Goal: Information Seeking & Learning: Learn about a topic

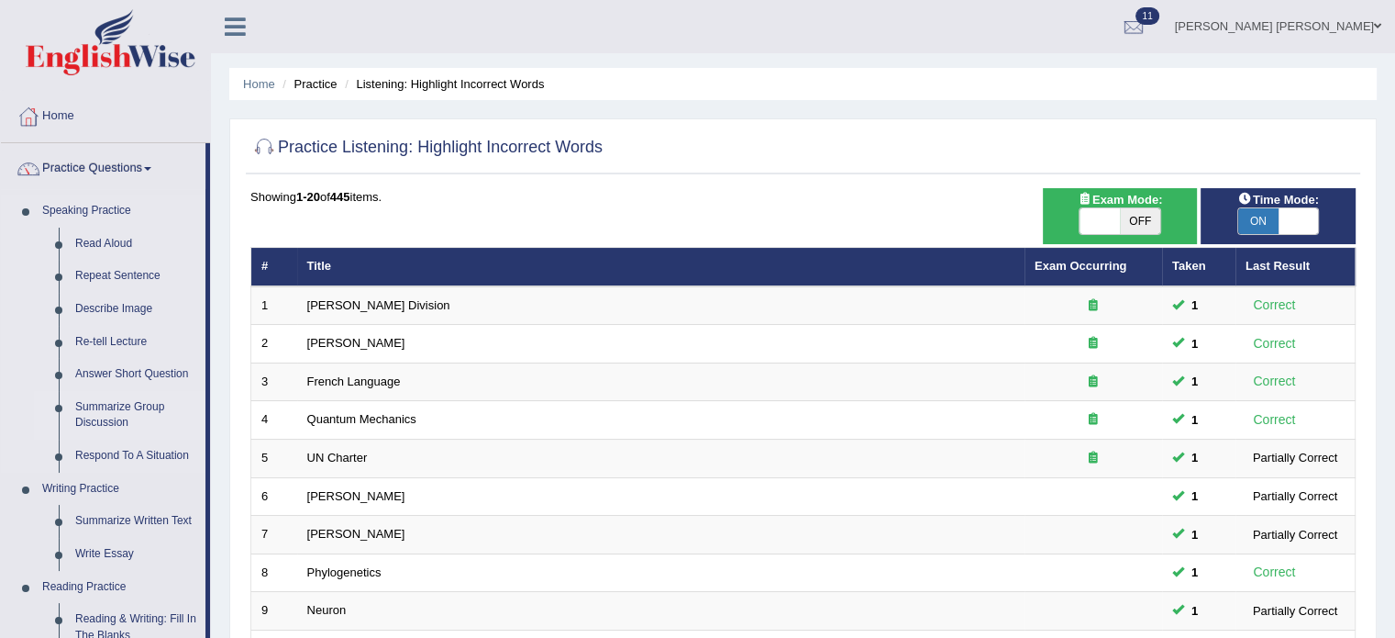
click at [79, 429] on ul "Read Aloud Repeat Sentence Describe Image Re-tell Lecture Answer Short Question…" at bounding box center [120, 350] width 172 height 245
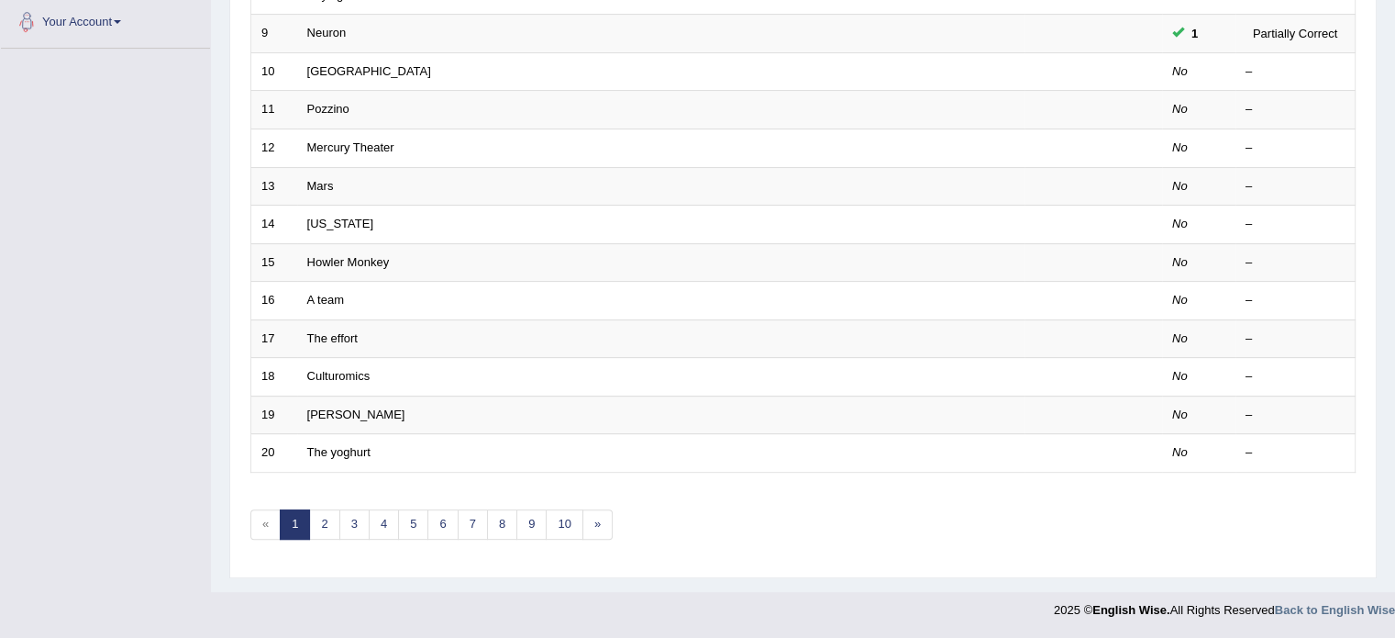
click at [110, 350] on div "Toggle navigation Home Practice Questions Speaking Practice Read Aloud Repeat S…" at bounding box center [697, 26] width 1395 height 1206
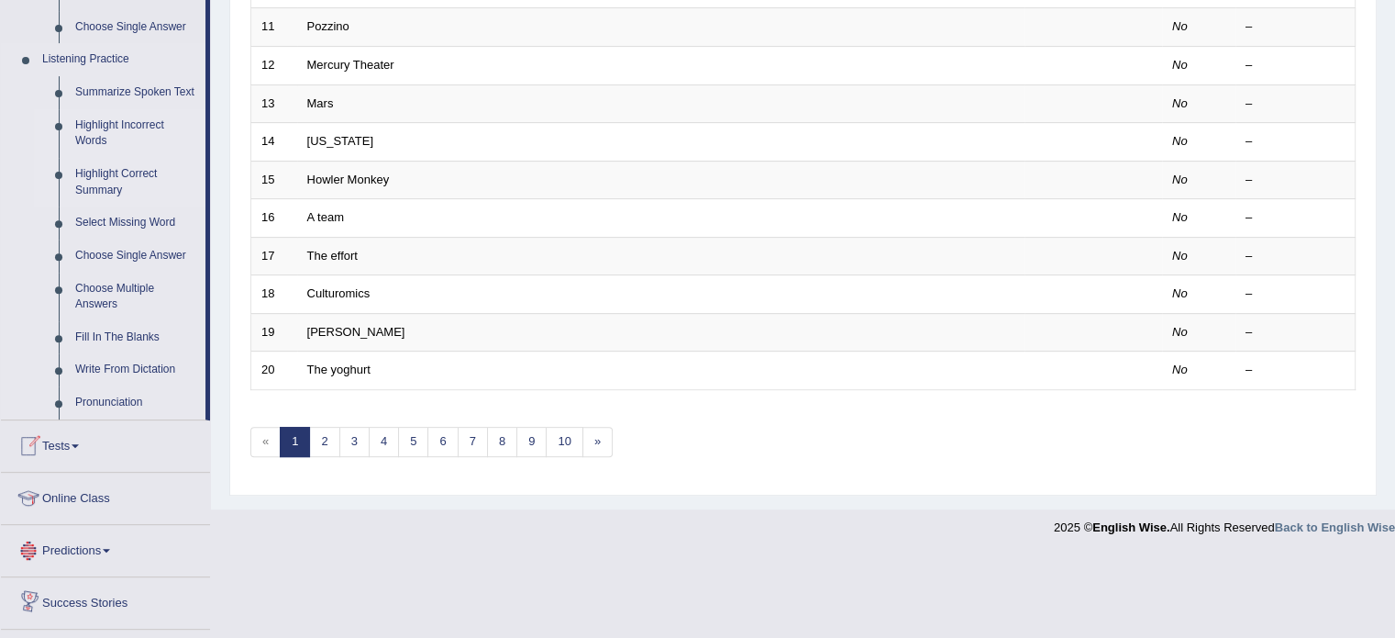
scroll to position [665, 0]
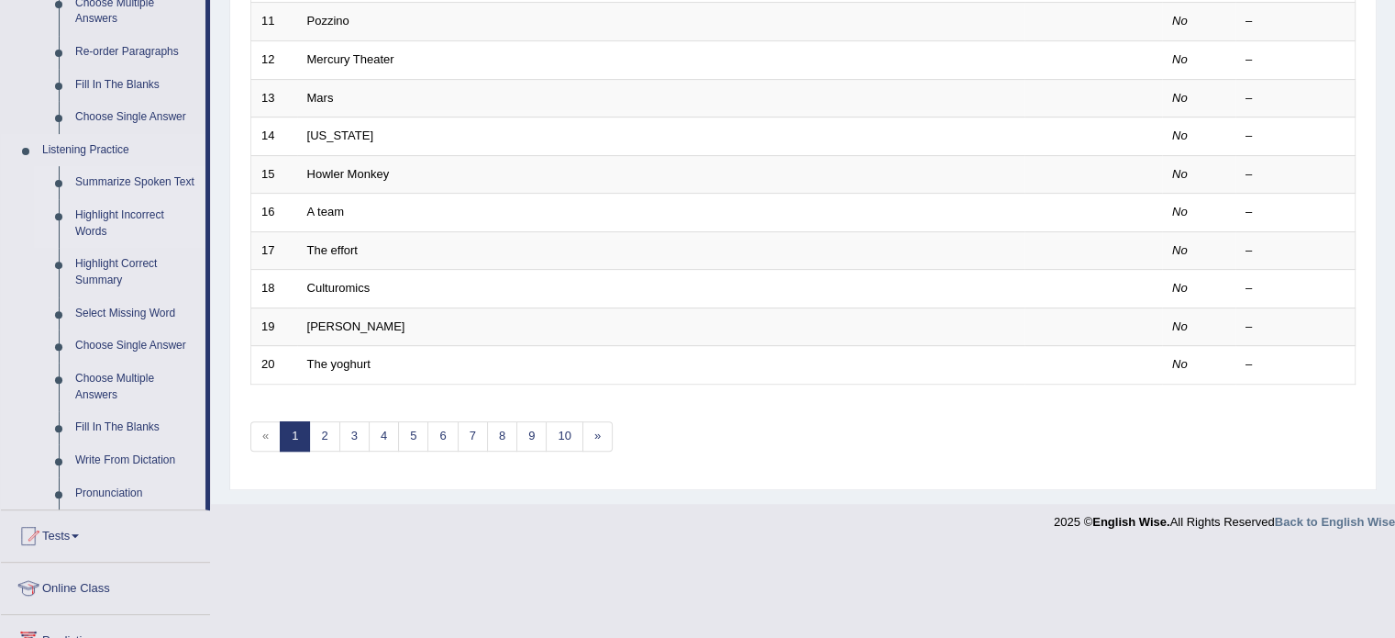
click at [137, 180] on link "Summarize Spoken Text" at bounding box center [136, 182] width 139 height 33
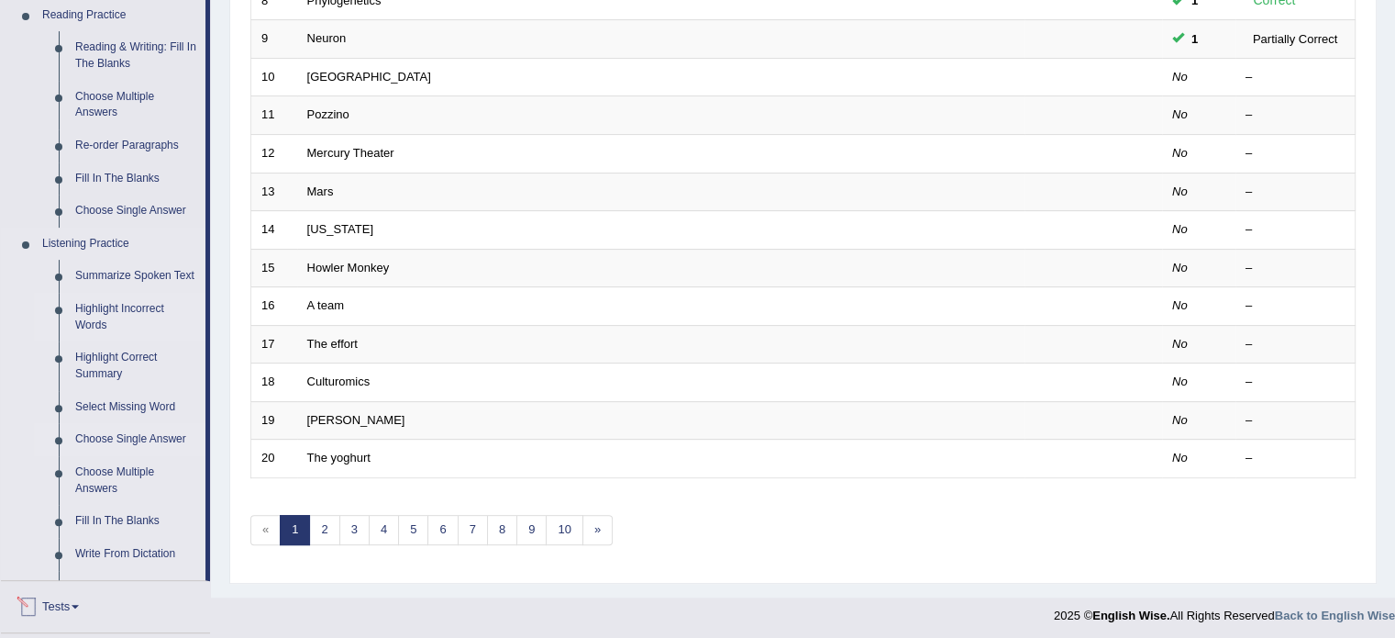
scroll to position [783, 0]
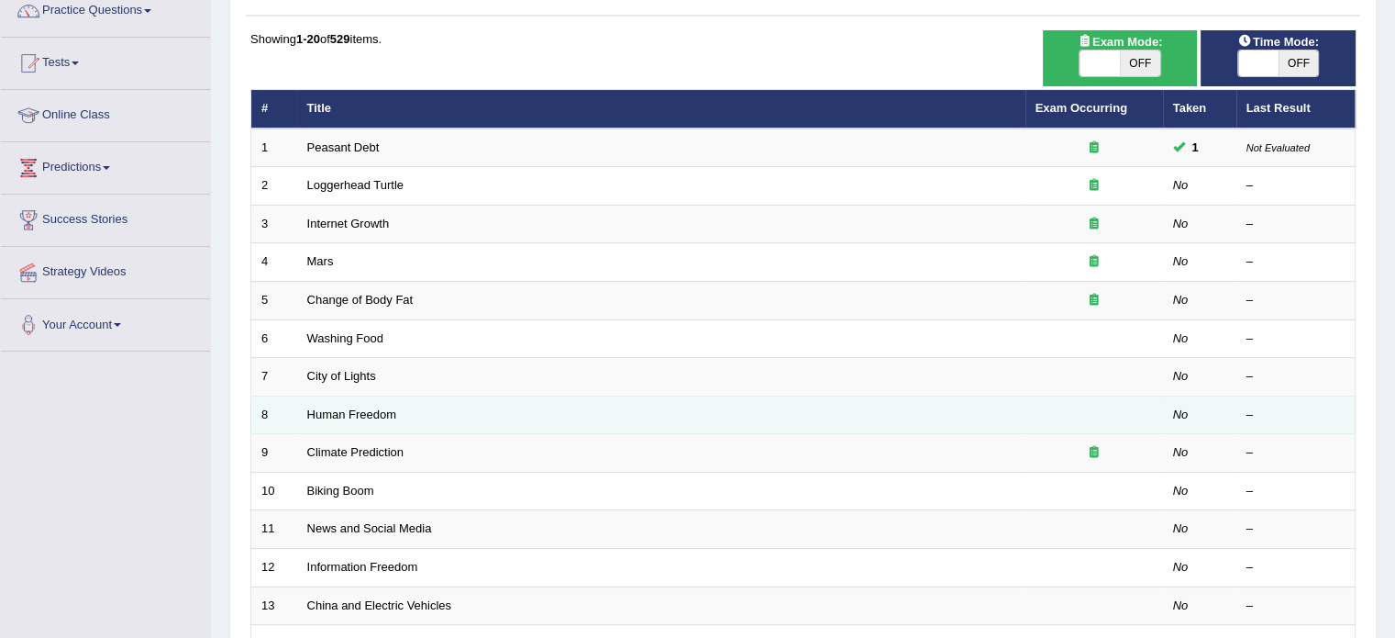
scroll to position [136, 0]
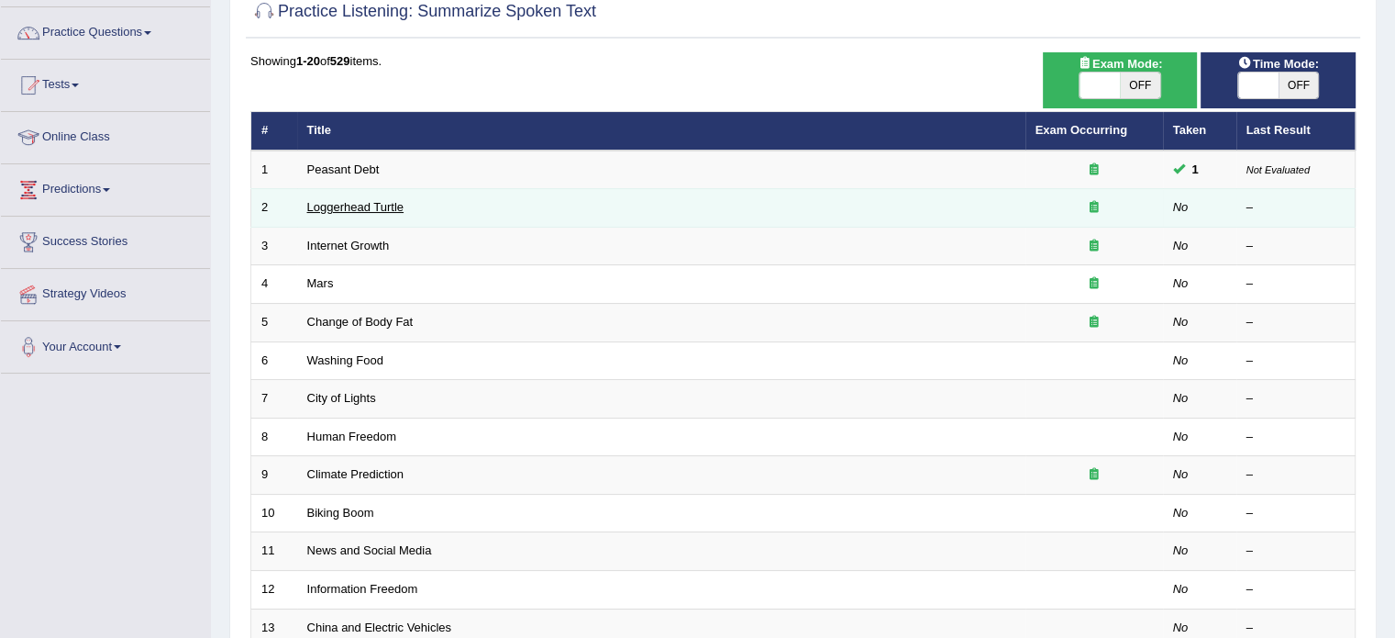
click at [375, 206] on link "Loggerhead Turtle" at bounding box center [355, 207] width 97 height 14
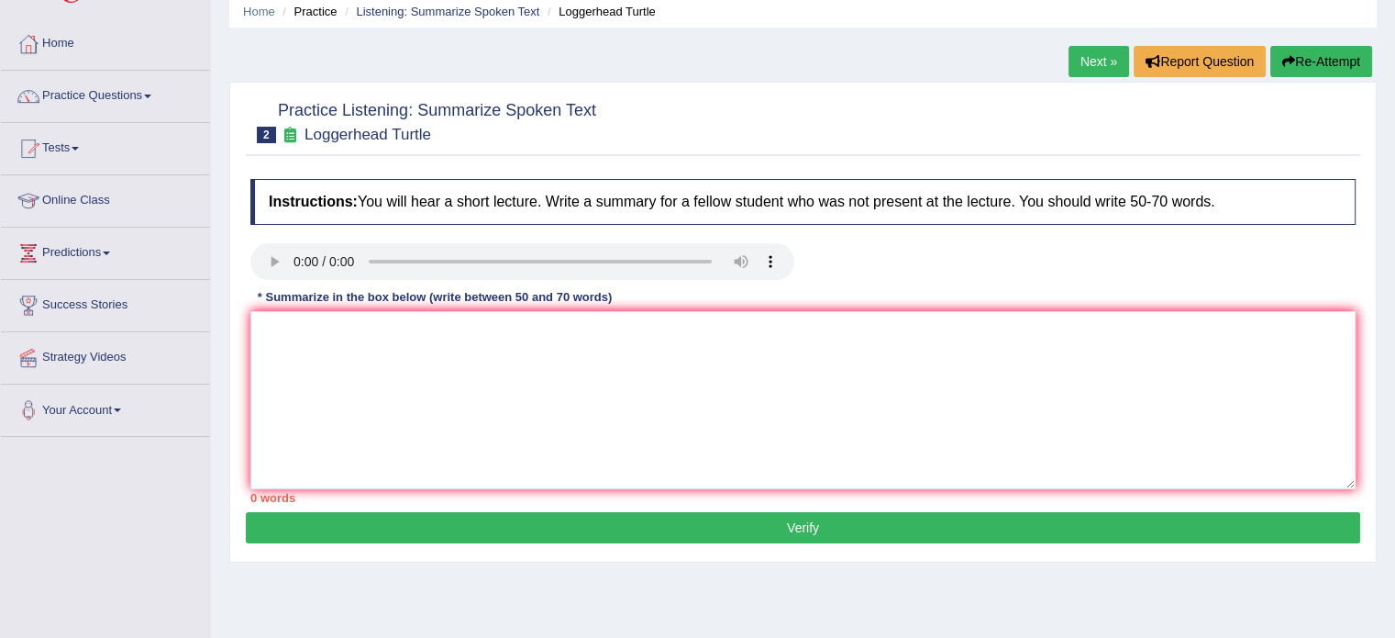
scroll to position [92, 0]
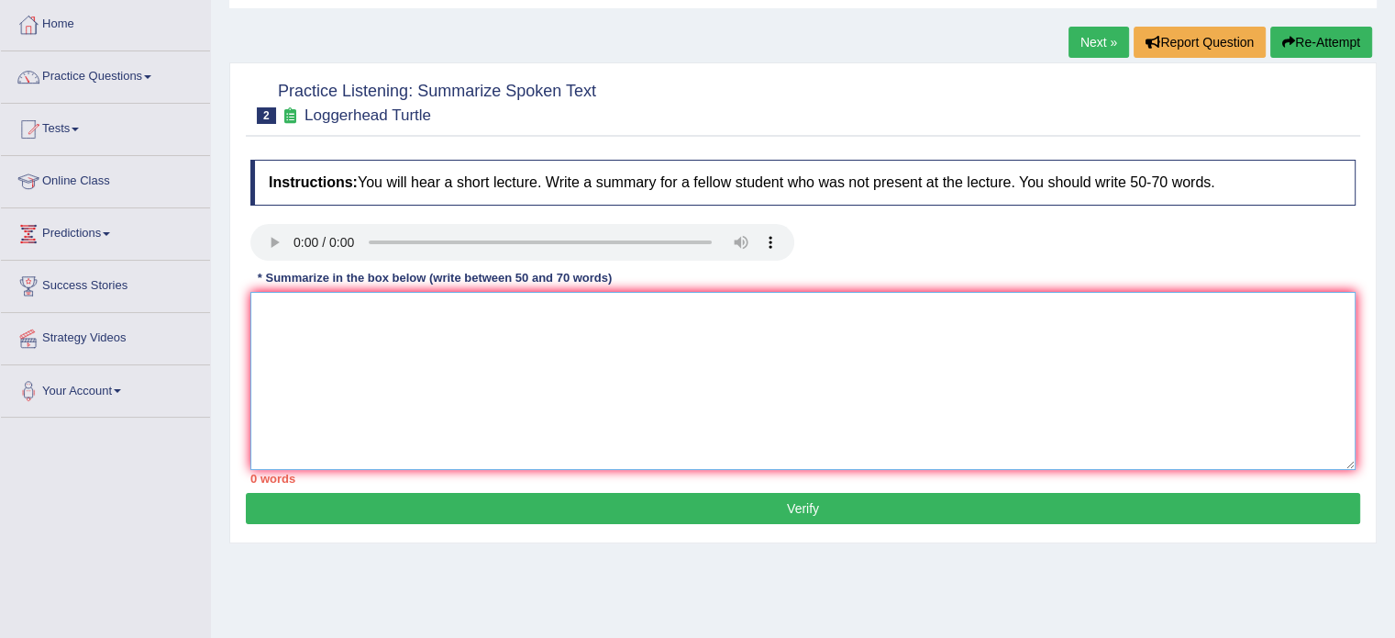
click at [428, 315] on textarea at bounding box center [803, 381] width 1106 height 178
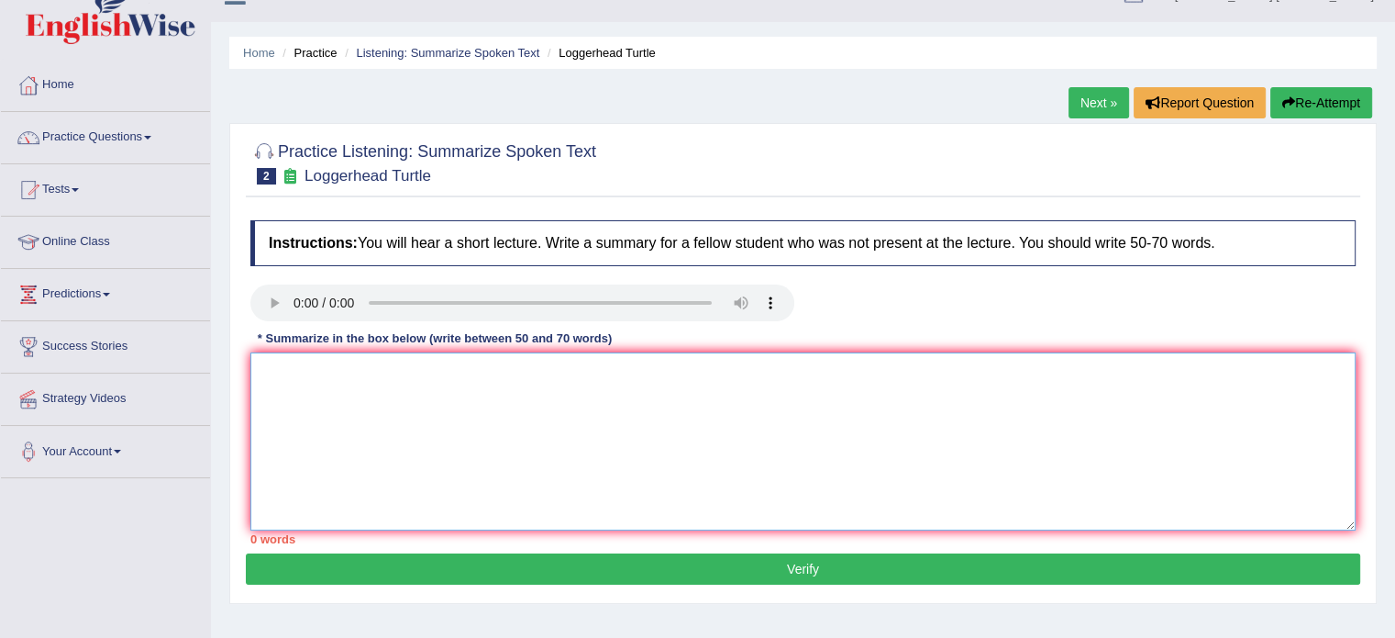
scroll to position [0, 0]
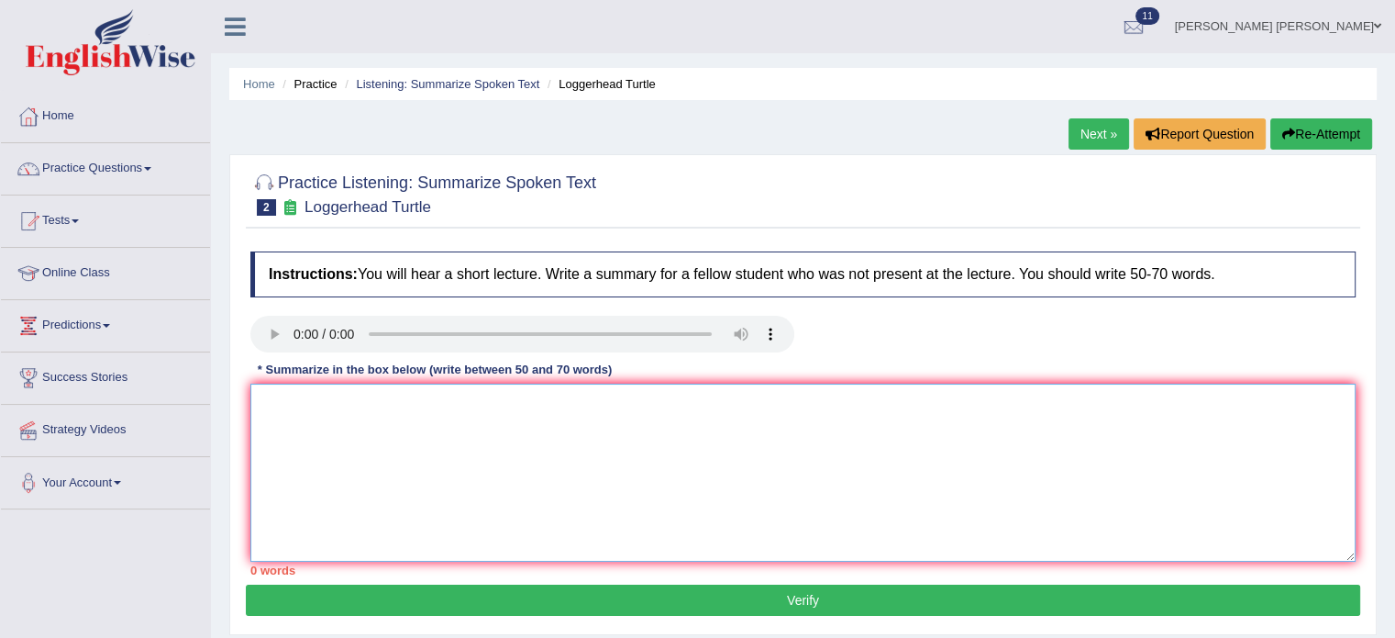
click at [332, 407] on textarea at bounding box center [803, 472] width 1106 height 178
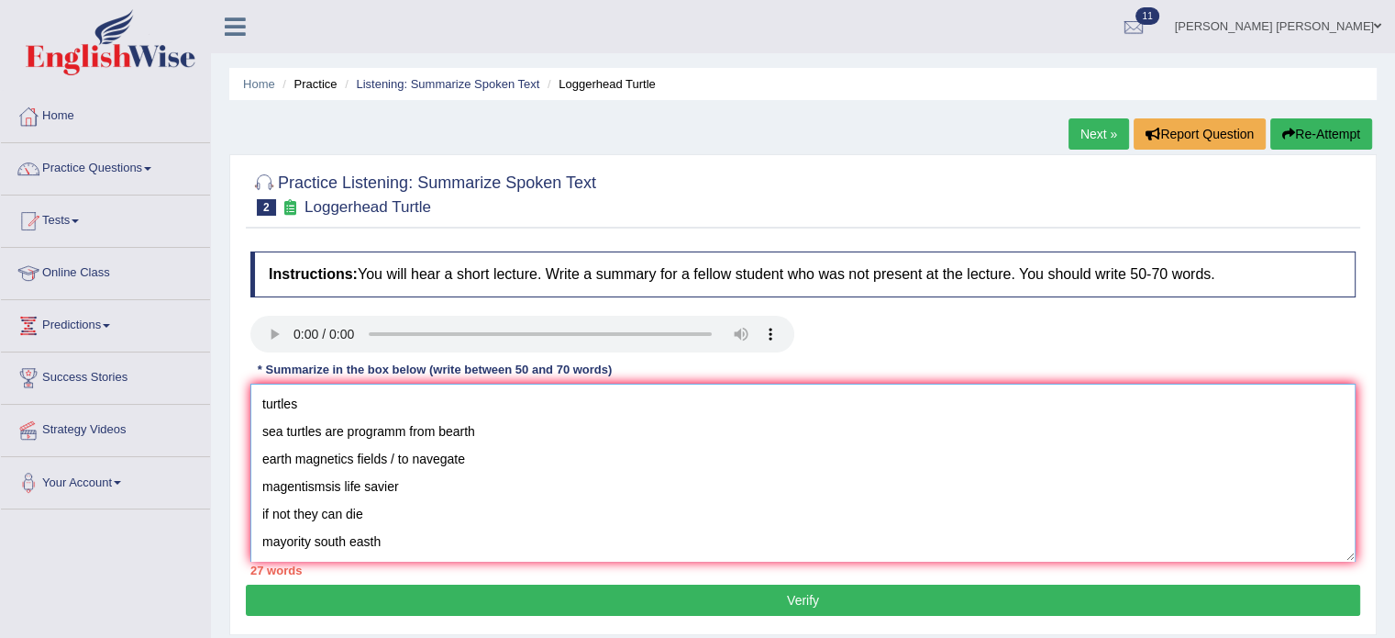
click at [259, 397] on textarea "turtles sea turtles are programm from bearth earth magnetics fields / to navega…" at bounding box center [803, 472] width 1106 height 178
click at [250, 383] on div "Instructions: You will hear a short lecture. Write a summary for a fellow stude…" at bounding box center [803, 413] width 1115 height 342
click at [264, 393] on textarea "turtles sea turtles are programm from bearth earth magnetics fields / to navega…" at bounding box center [803, 472] width 1106 height 178
paste textarea "The speaker provided a comprehensive overview of [main topic], highlighting sev…"
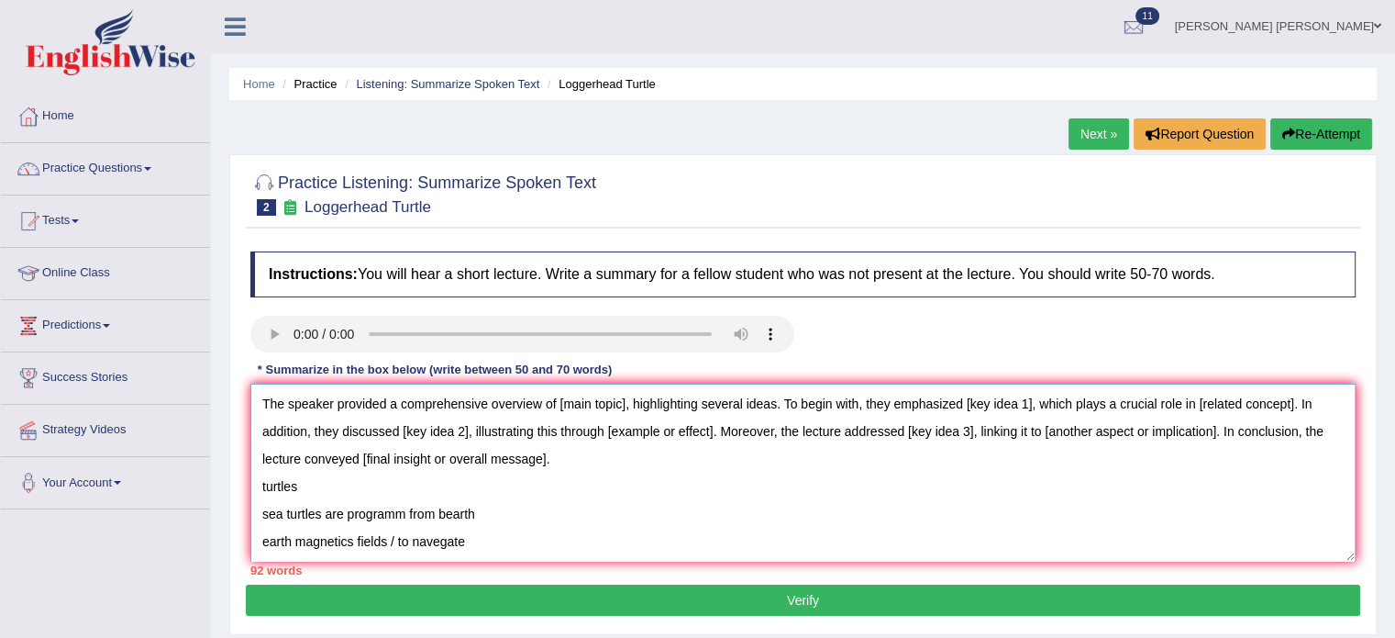
click at [268, 402] on textarea "The speaker provided a comprehensive overview of [main topic], highlighting sev…" at bounding box center [803, 472] width 1106 height 178
click at [262, 406] on textarea "The speaker provided a comprehensive overview of [main topic], highlighting sev…" at bounding box center [803, 472] width 1106 height 178
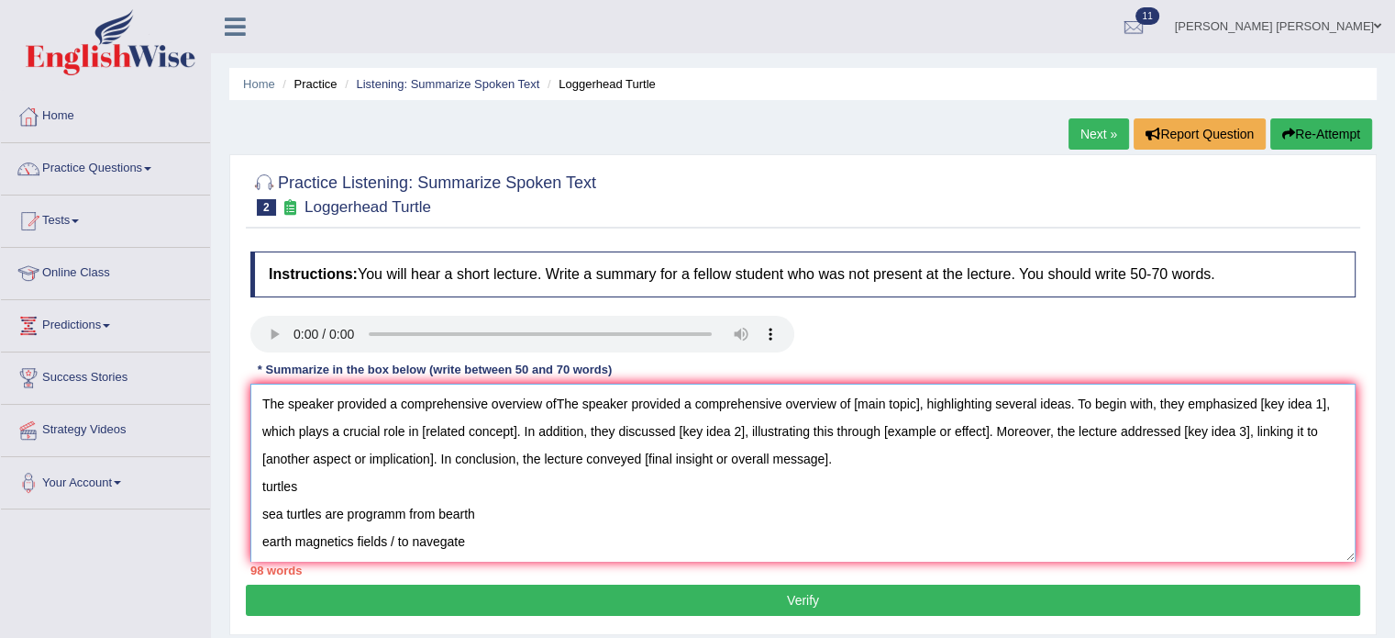
drag, startPoint x: 559, startPoint y: 406, endPoint x: 920, endPoint y: 406, distance: 361.5
click at [920, 406] on textarea "The speaker provided a comprehensive overview ofThe speaker provided a comprehe…" at bounding box center [803, 472] width 1106 height 178
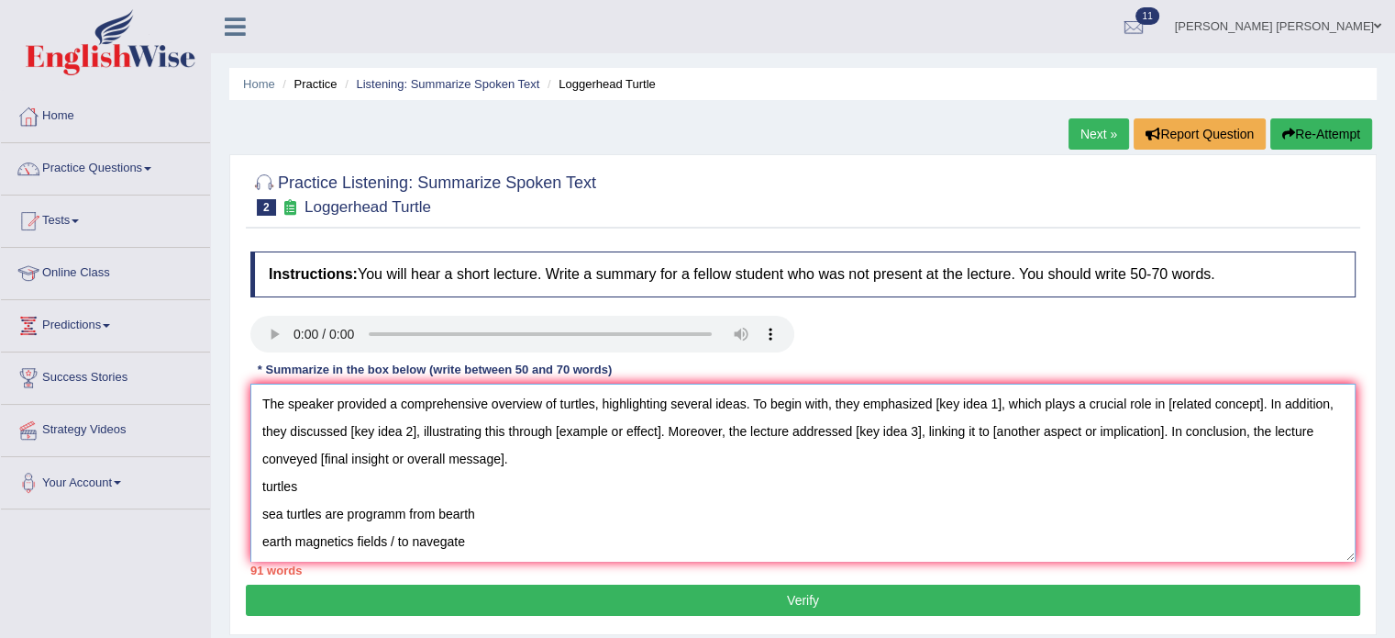
click at [601, 403] on textarea "The speaker provided a comprehensive overview of turtles, highlighting several …" at bounding box center [803, 472] width 1106 height 178
drag, startPoint x: 745, startPoint y: 399, endPoint x: 761, endPoint y: 406, distance: 17.2
click at [757, 405] on textarea "The speaker provided a comprehensive overview of turtles, highlighting several …" at bounding box center [803, 472] width 1106 height 178
drag, startPoint x: 904, startPoint y: 401, endPoint x: 891, endPoint y: 406, distance: 13.6
click at [879, 406] on textarea "The speaker provided a comprehensive overview of turtles, highlighting several …" at bounding box center [803, 472] width 1106 height 178
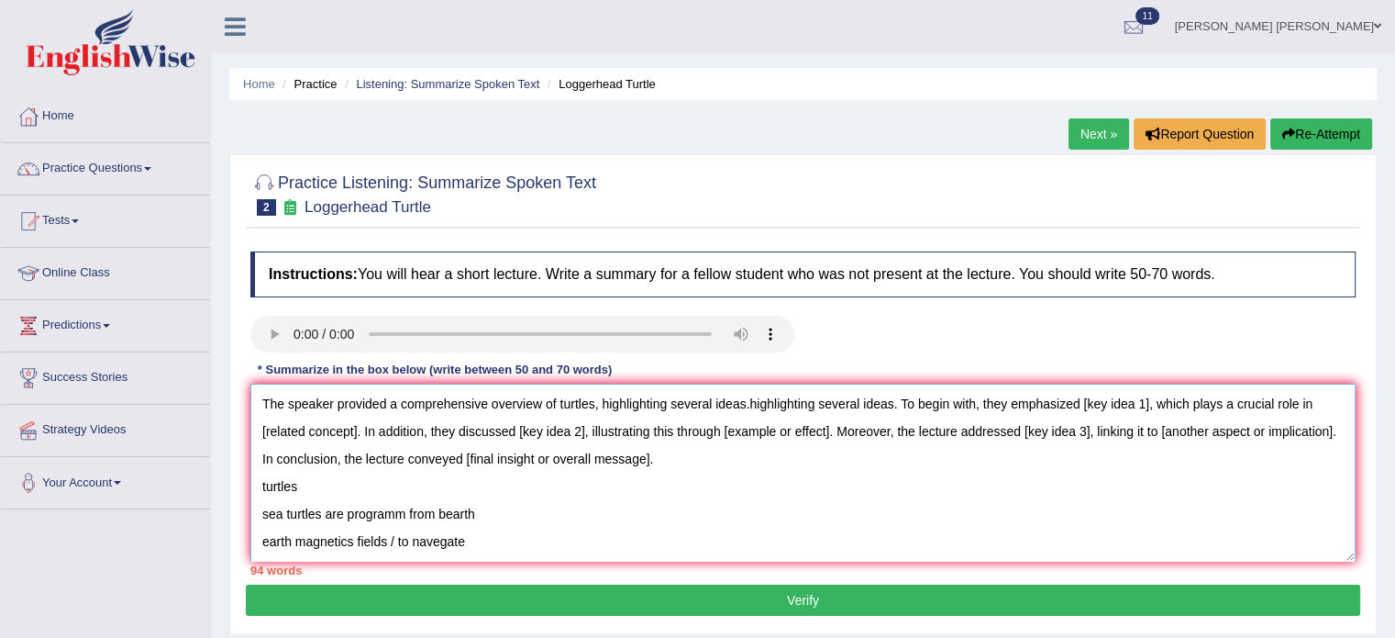
click at [893, 404] on textarea "The speaker provided a comprehensive overview of turtles, highlighting several …" at bounding box center [803, 472] width 1106 height 178
drag, startPoint x: 896, startPoint y: 399, endPoint x: 748, endPoint y: 406, distance: 148.8
click at [748, 406] on textarea "The speaker provided a comprehensive overview of turtles, highlighting several …" at bounding box center [803, 472] width 1106 height 178
drag, startPoint x: 940, startPoint y: 408, endPoint x: 1117, endPoint y: 403, distance: 176.2
click at [1117, 403] on textarea "The speaker provided a comprehensive overview of turtles, highlighting several …" at bounding box center [803, 472] width 1106 height 178
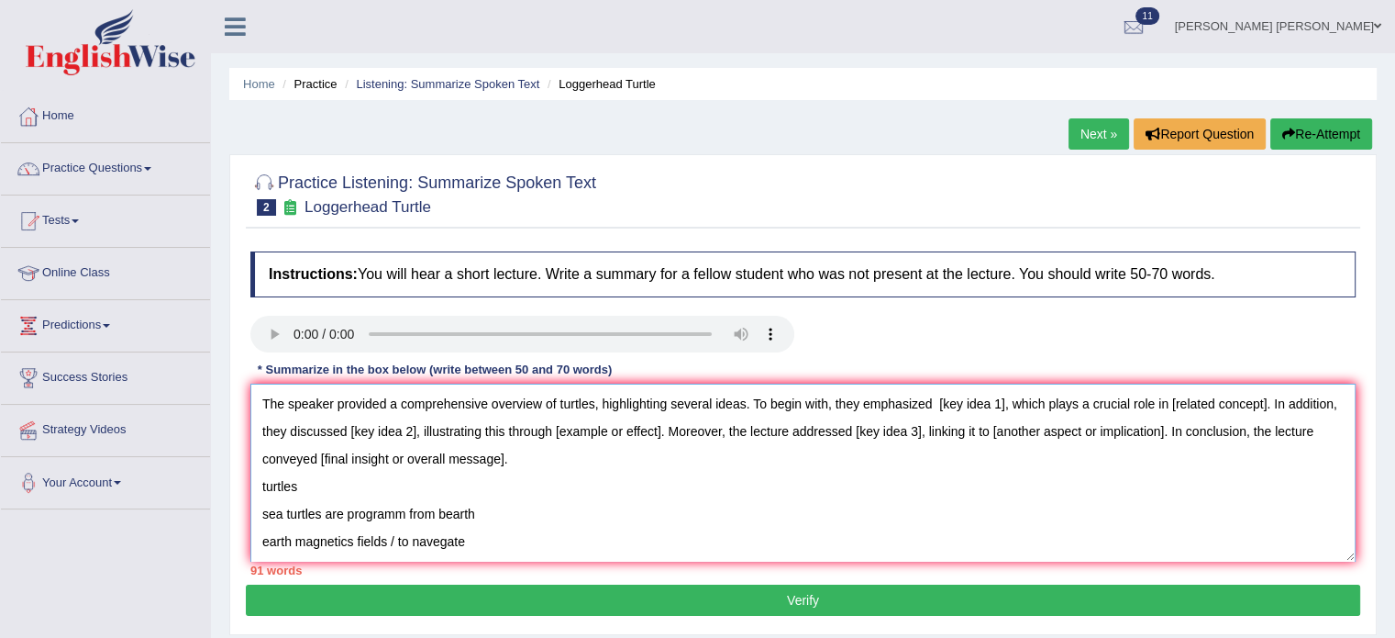
drag, startPoint x: 1006, startPoint y: 406, endPoint x: 937, endPoint y: 405, distance: 68.8
click at [937, 405] on textarea "The speaker provided a comprehensive overview of turtles, highlighting several …" at bounding box center [803, 472] width 1106 height 178
drag, startPoint x: 1236, startPoint y: 406, endPoint x: 308, endPoint y: 423, distance: 927.7
click at [308, 423] on textarea "The speaker provided a comprehensive overview of turtles, highlighting several …" at bounding box center [803, 472] width 1106 height 178
drag, startPoint x: 404, startPoint y: 427, endPoint x: 506, endPoint y: 429, distance: 102.8
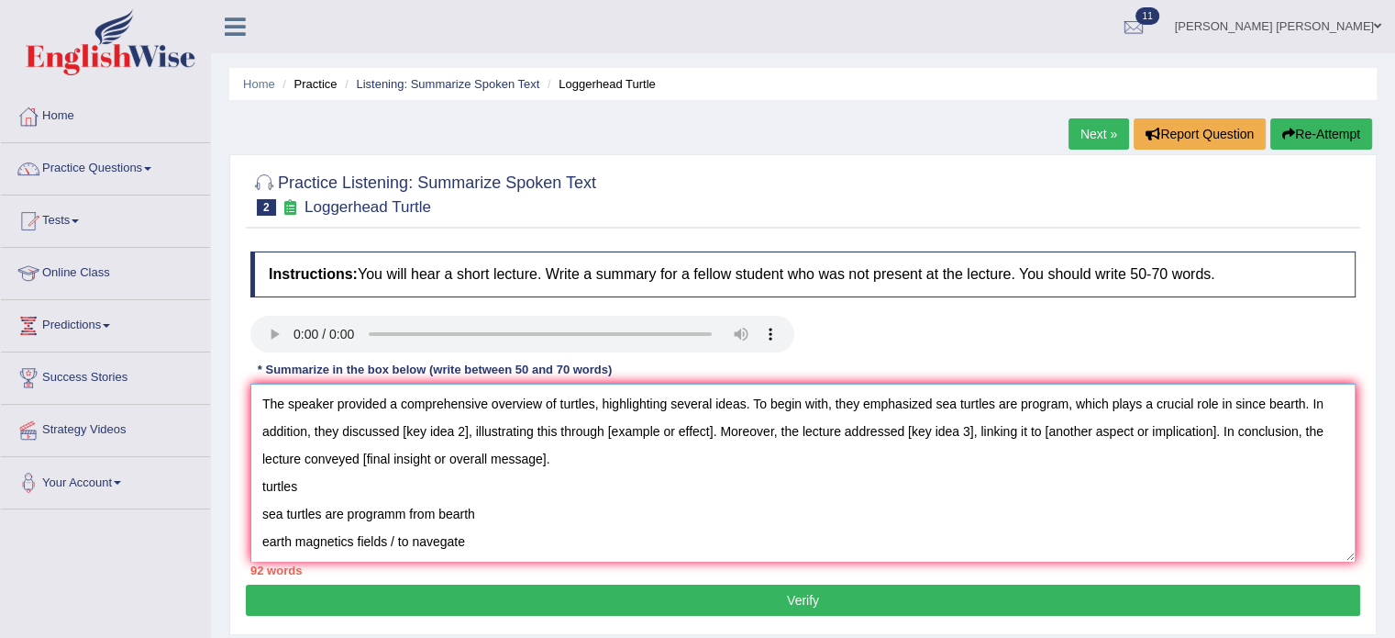
click at [470, 432] on textarea "The speaker provided a comprehensive overview of turtles, highlighting several …" at bounding box center [803, 472] width 1106 height 178
drag, startPoint x: 657, startPoint y: 431, endPoint x: 761, endPoint y: 437, distance: 104.7
click at [761, 437] on textarea "The speaker provided a comprehensive overview of turtles, highlighting several …" at bounding box center [803, 472] width 1106 height 178
drag, startPoint x: 915, startPoint y: 438, endPoint x: 982, endPoint y: 429, distance: 67.5
click at [982, 429] on textarea "The speaker provided a comprehensive overview of turtles, highlighting several …" at bounding box center [803, 472] width 1106 height 178
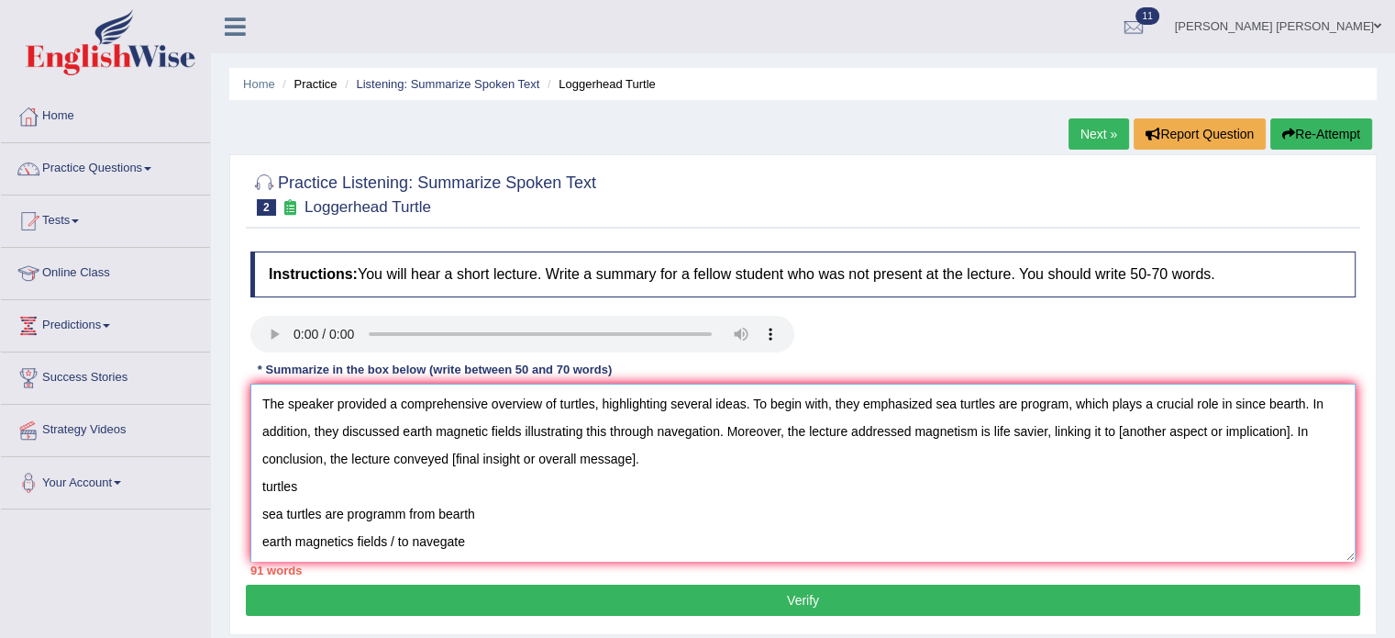
drag, startPoint x: 1119, startPoint y: 428, endPoint x: 1292, endPoint y: 428, distance: 172.5
click at [1292, 428] on textarea "The speaker provided a comprehensive overview of turtles, highlighting several …" at bounding box center [803, 472] width 1106 height 178
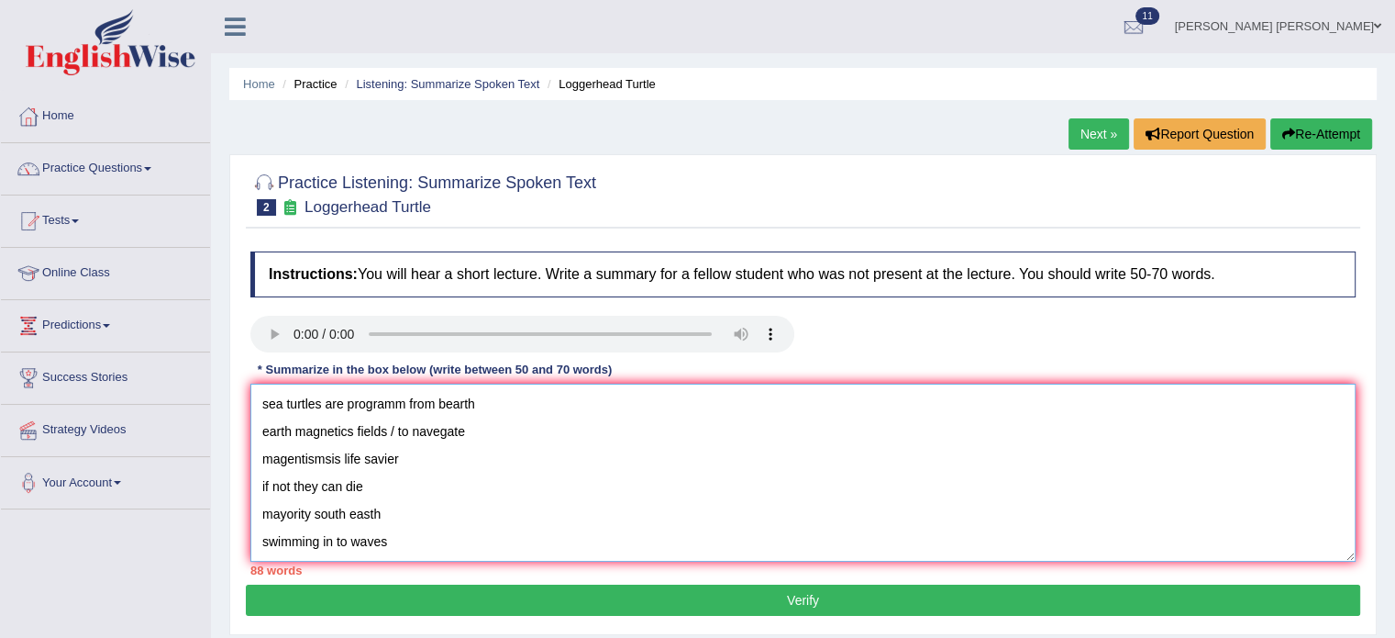
scroll to position [18, 0]
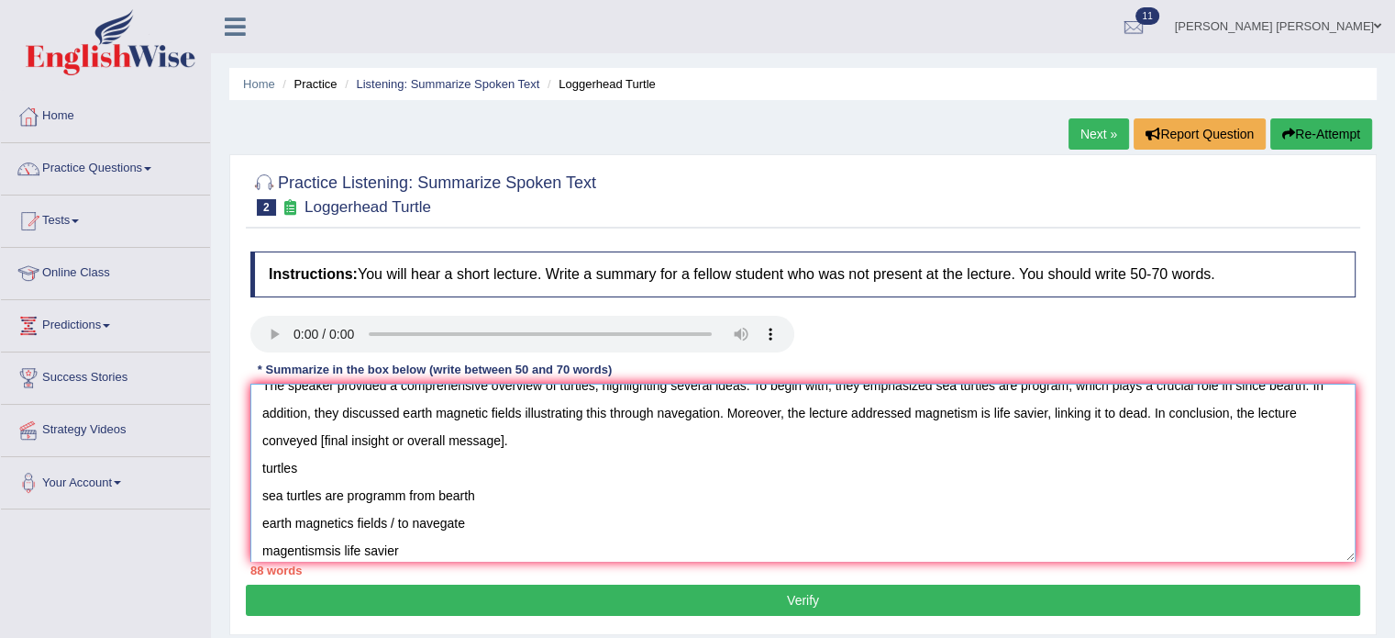
drag, startPoint x: 503, startPoint y: 441, endPoint x: 322, endPoint y: 448, distance: 180.9
click at [322, 448] on textarea "The speaker provided a comprehensive overview of turtles, highlighting several …" at bounding box center [803, 472] width 1106 height 178
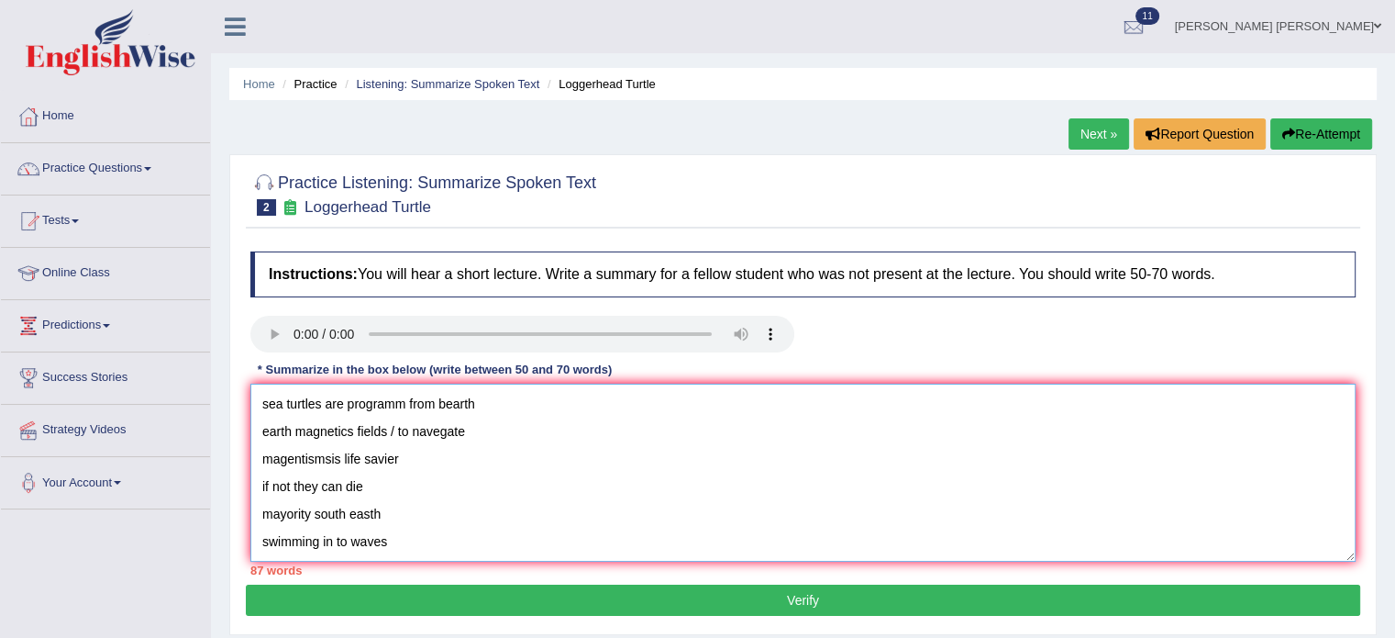
scroll to position [183, 0]
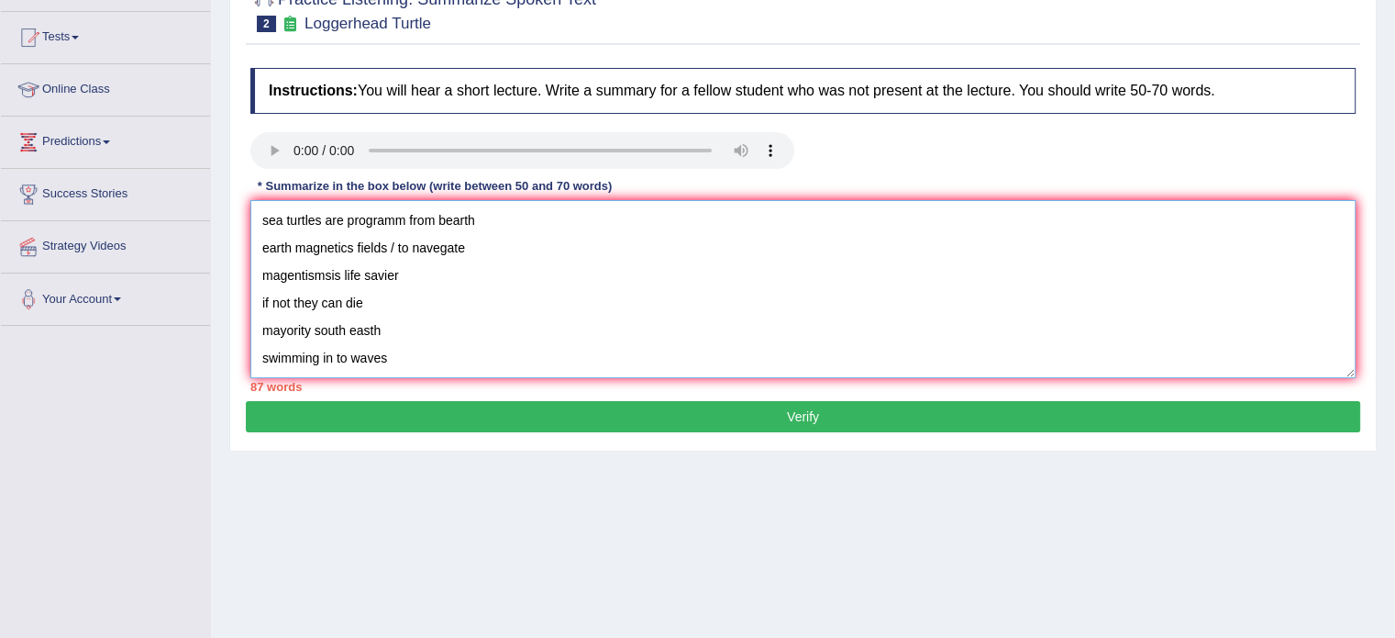
drag, startPoint x: 261, startPoint y: 487, endPoint x: 549, endPoint y: 539, distance: 292.6
click at [549, 539] on div "Home Practice Listening: Summarize Spoken Text Loggerhead Turtle Next » Report …" at bounding box center [803, 275] width 1184 height 917
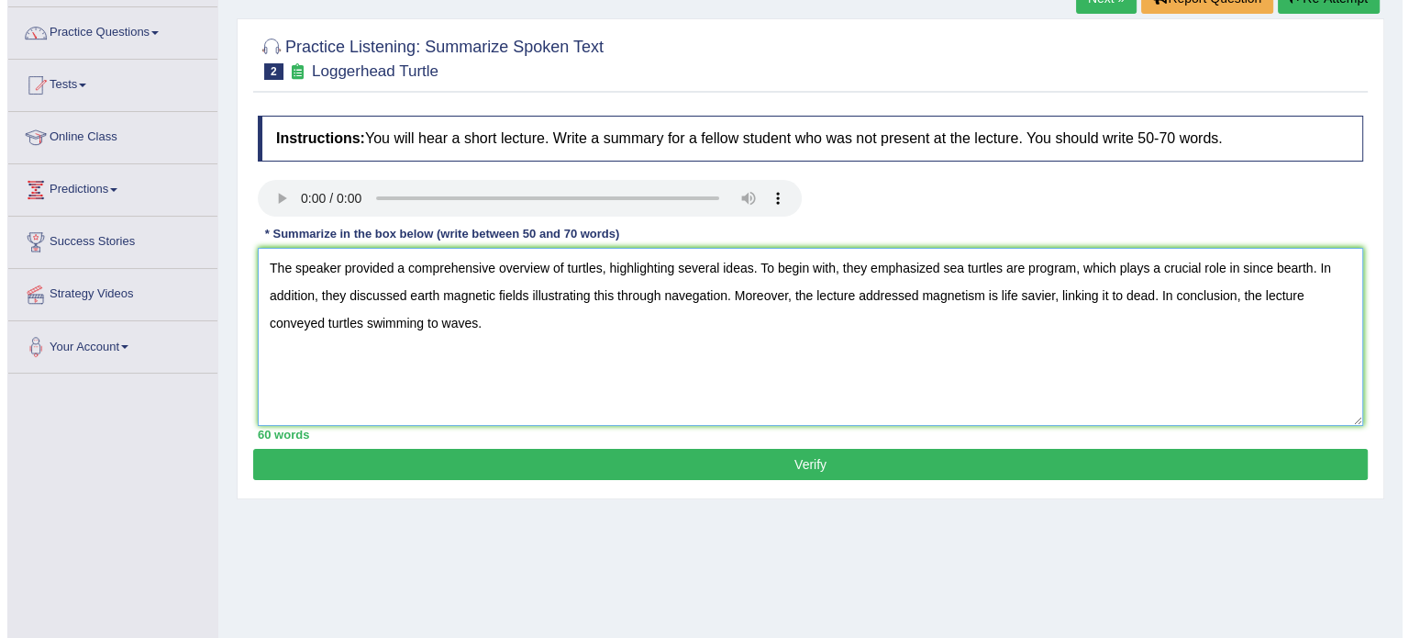
scroll to position [92, 0]
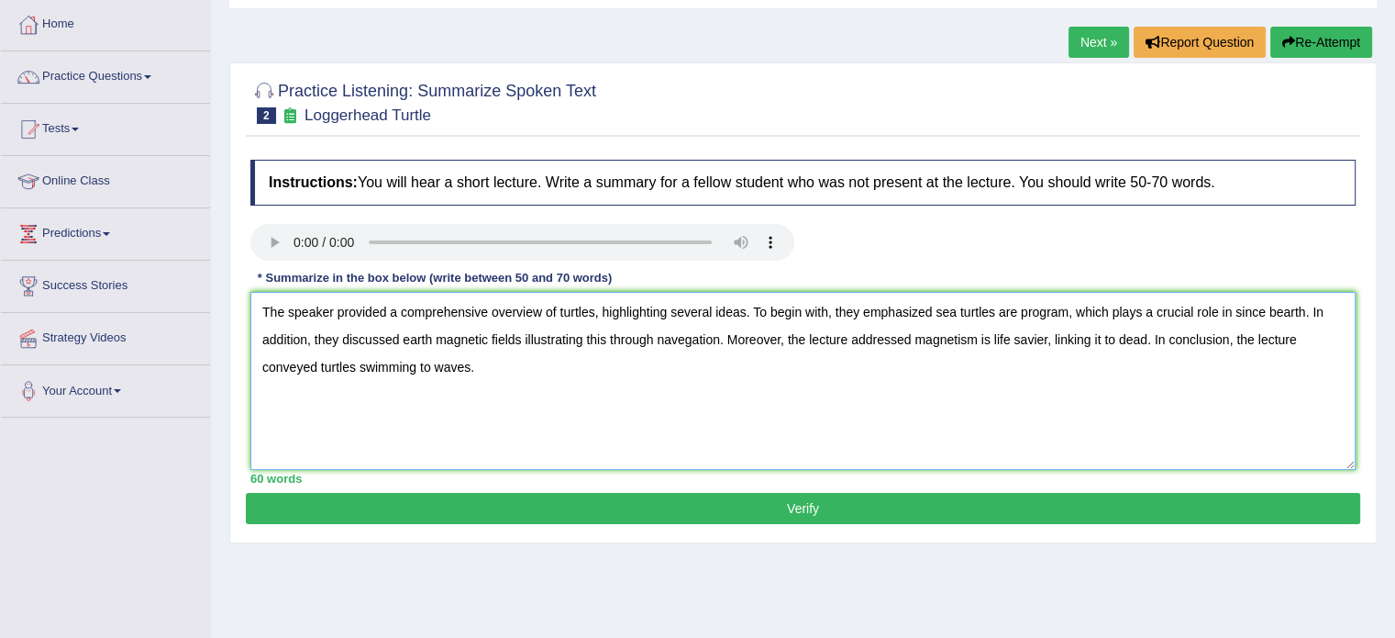
click at [1072, 316] on textarea "The speaker provided a comprehensive overview of turtles, highlighting several …" at bounding box center [803, 381] width 1106 height 178
click at [1317, 308] on textarea "The speaker provided a comprehensive overview of turtles, highlighting several …" at bounding box center [803, 381] width 1106 height 178
type textarea "The speaker provided a comprehensive overview of turtles, highlighting several …"
click at [536, 497] on button "Verify" at bounding box center [803, 508] width 1115 height 31
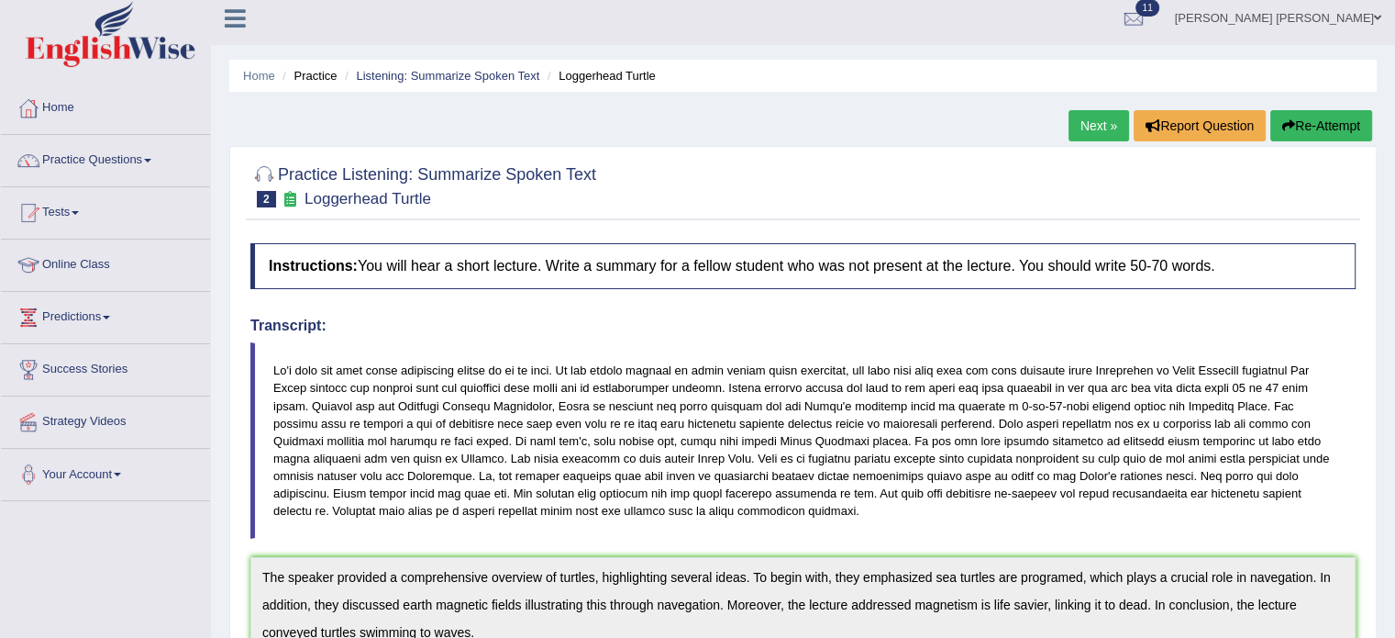
scroll to position [0, 0]
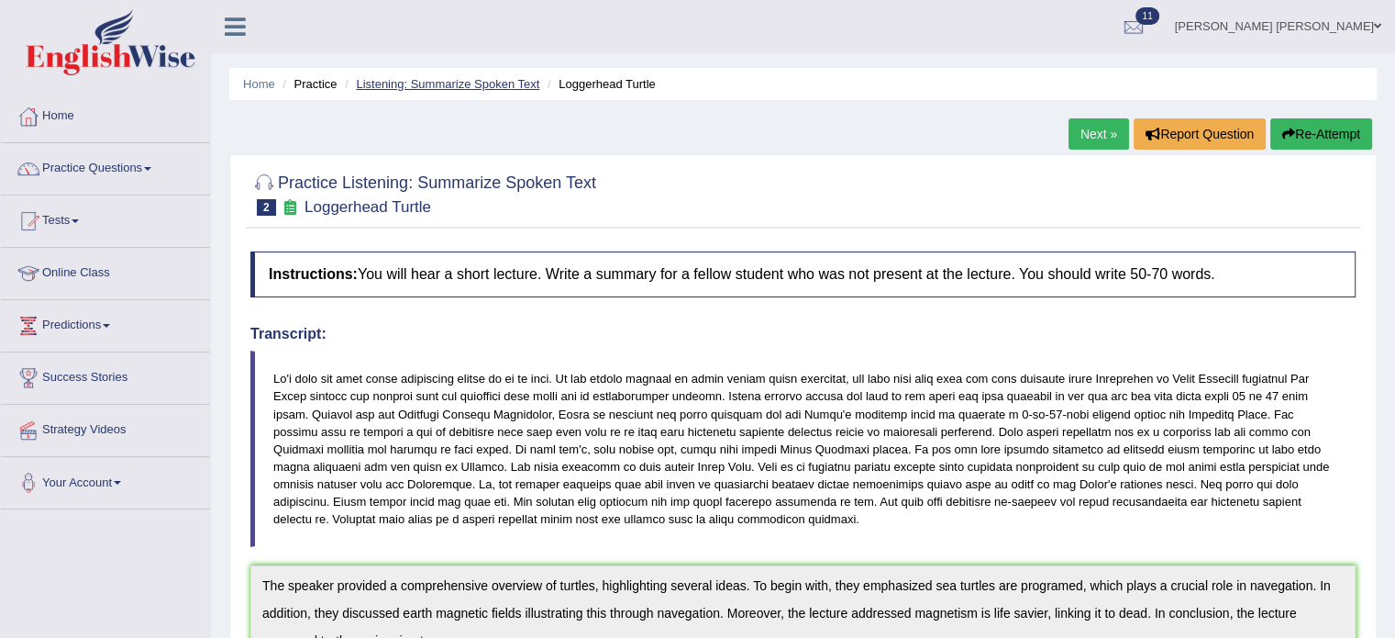
click at [392, 83] on link "Listening: Summarize Spoken Text" at bounding box center [447, 84] width 183 height 14
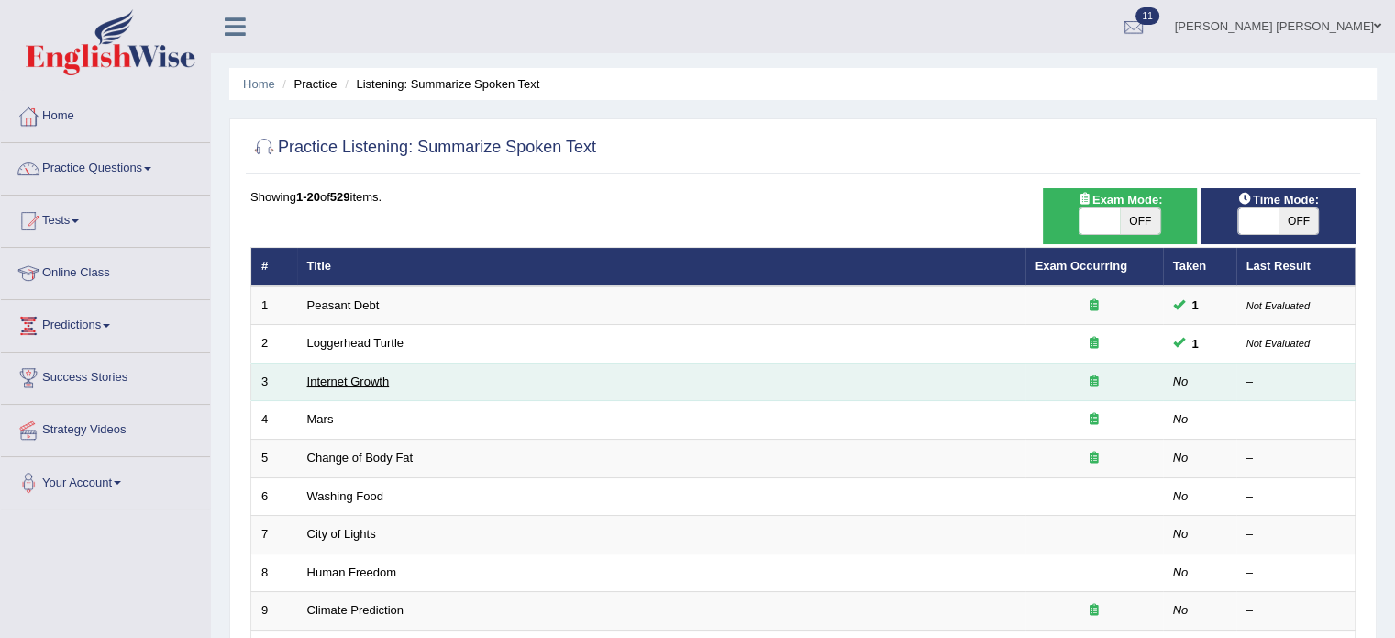
click at [357, 374] on link "Internet Growth" at bounding box center [348, 381] width 83 height 14
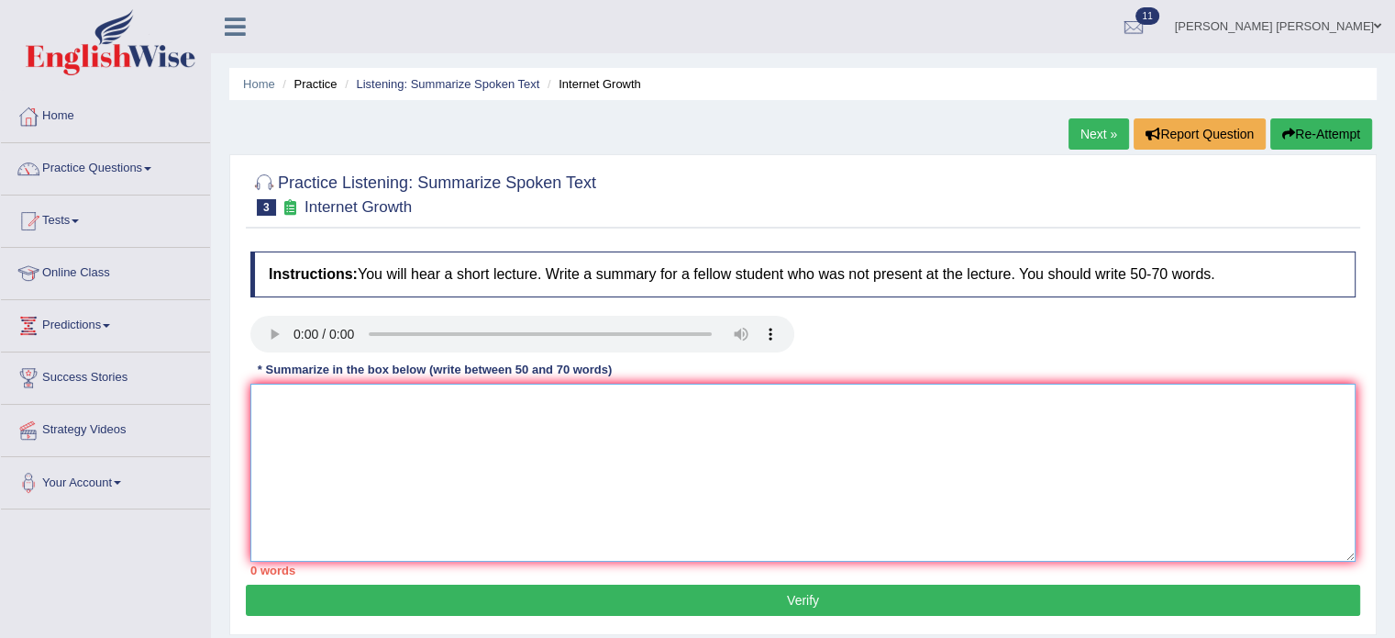
click at [369, 403] on textarea at bounding box center [803, 472] width 1106 height 178
click at [360, 390] on textarea at bounding box center [803, 472] width 1106 height 178
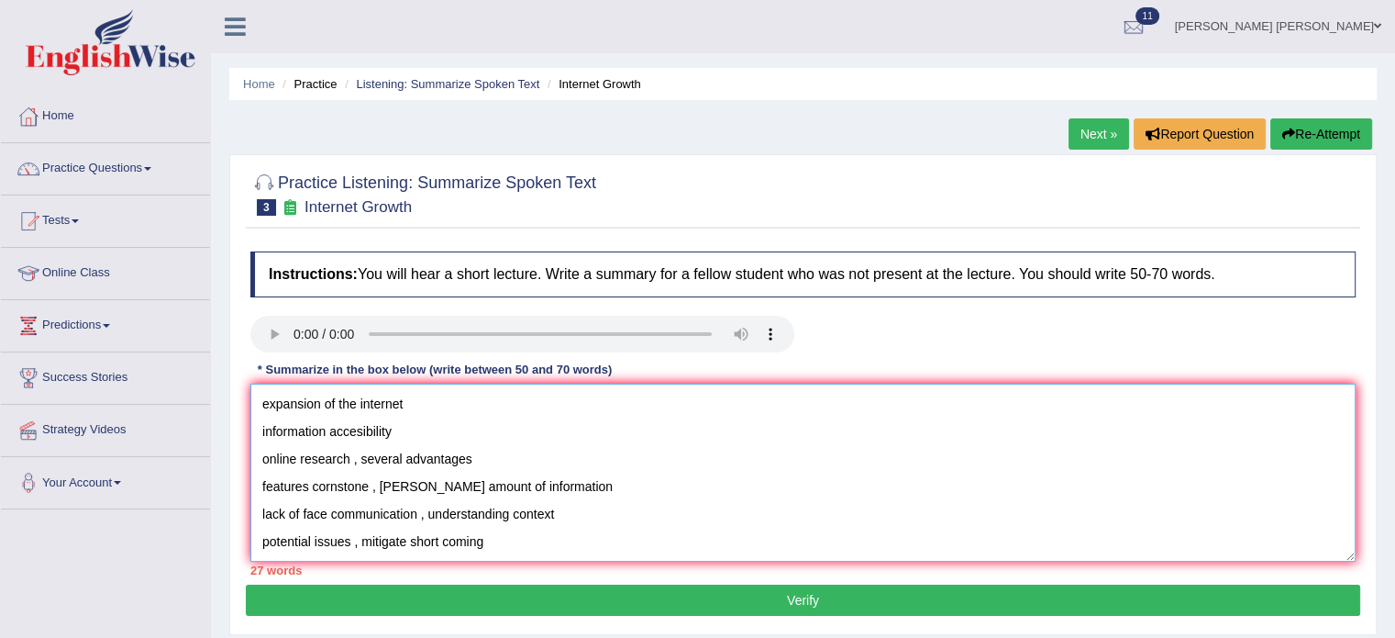
click at [260, 395] on textarea "expansion of the internet information accesibility online research , several ad…" at bounding box center [803, 472] width 1106 height 178
click at [261, 395] on textarea "expansion of the internet information accesibility online research , several ad…" at bounding box center [803, 472] width 1106 height 178
paste textarea "The speaker provided a comprehensive overview of [main topic], highlighting sev…"
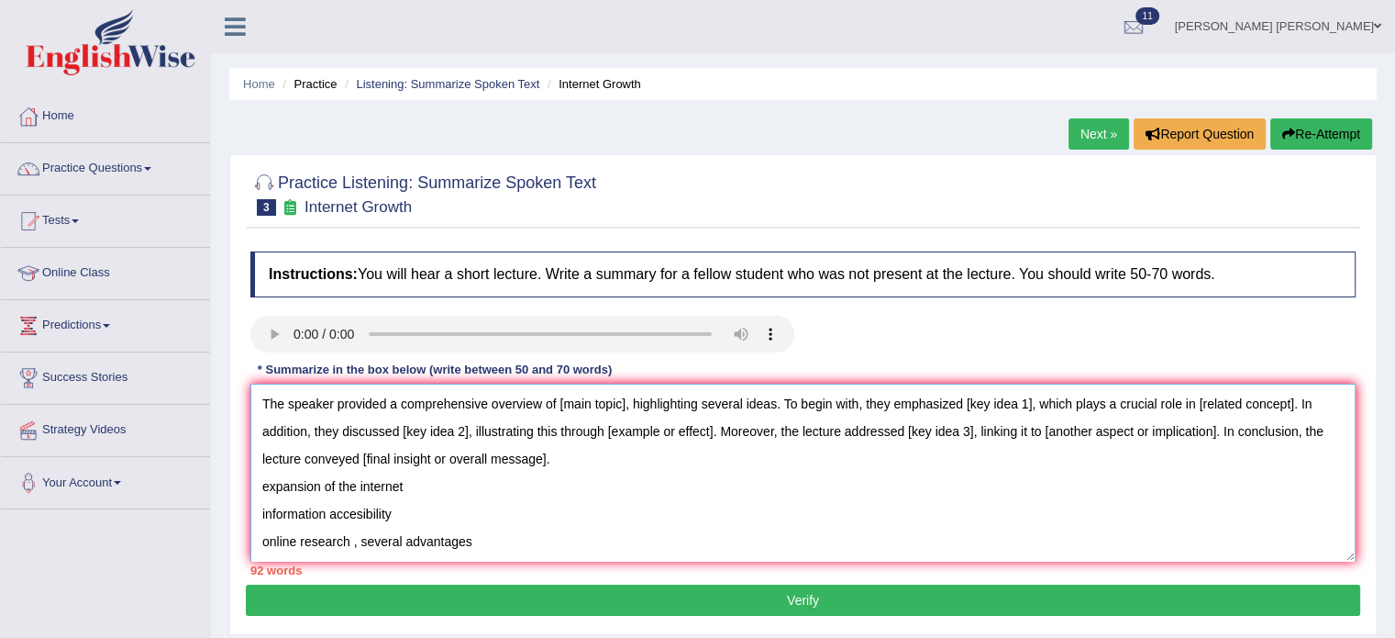
drag, startPoint x: 558, startPoint y: 405, endPoint x: 625, endPoint y: 388, distance: 69.0
click at [625, 388] on textarea "The speaker provided a comprehensive overview of [main topic], highlighting sev…" at bounding box center [803, 472] width 1106 height 178
drag, startPoint x: 1062, startPoint y: 402, endPoint x: 1127, endPoint y: 399, distance: 64.3
click at [1127, 399] on textarea "The speaker provided a comprehensive overview of the expansion of the internet,…" at bounding box center [803, 472] width 1106 height 178
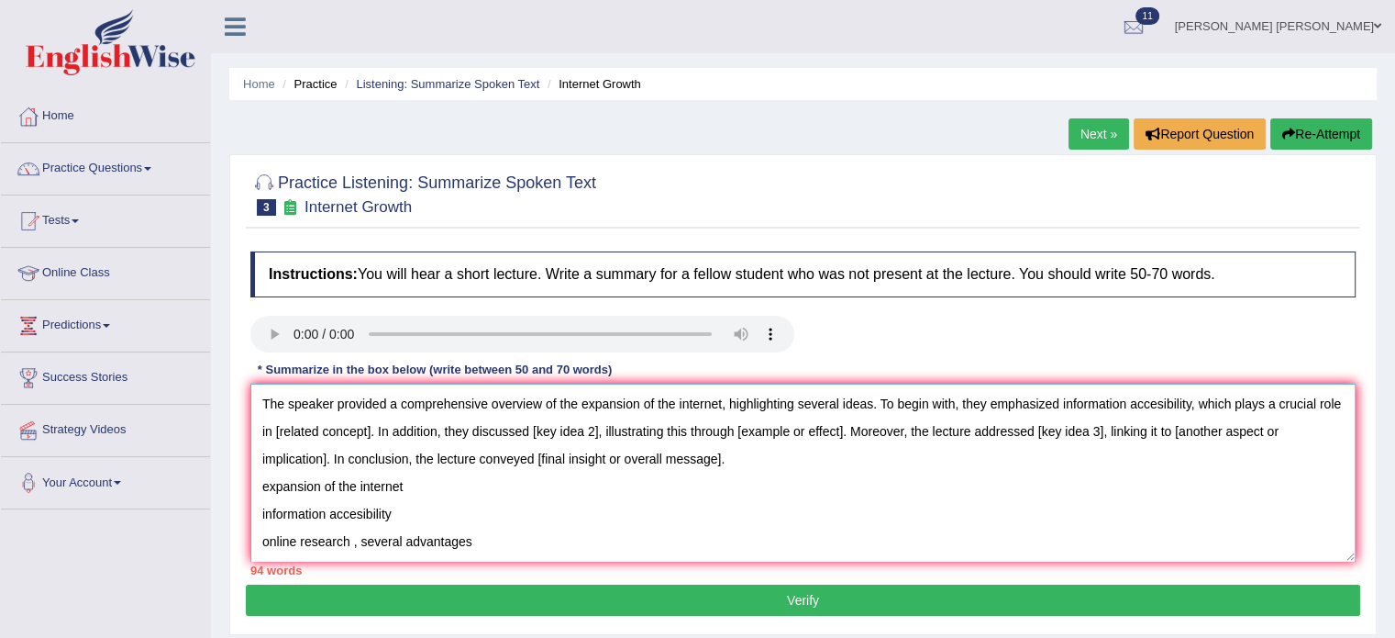
click at [393, 428] on textarea "The speaker provided a comprehensive overview of the expansion of the internet,…" at bounding box center [803, 472] width 1106 height 178
drag, startPoint x: 394, startPoint y: 426, endPoint x: 301, endPoint y: 421, distance: 92.8
click at [301, 421] on textarea "The speaker provided a comprehensive overview of the expansion of the internet,…" at bounding box center [803, 472] width 1106 height 178
drag, startPoint x: 550, startPoint y: 426, endPoint x: 616, endPoint y: 430, distance: 66.2
click at [616, 430] on textarea "The speaker provided a comprehensive overview of the expansion of the internet,…" at bounding box center [803, 472] width 1106 height 178
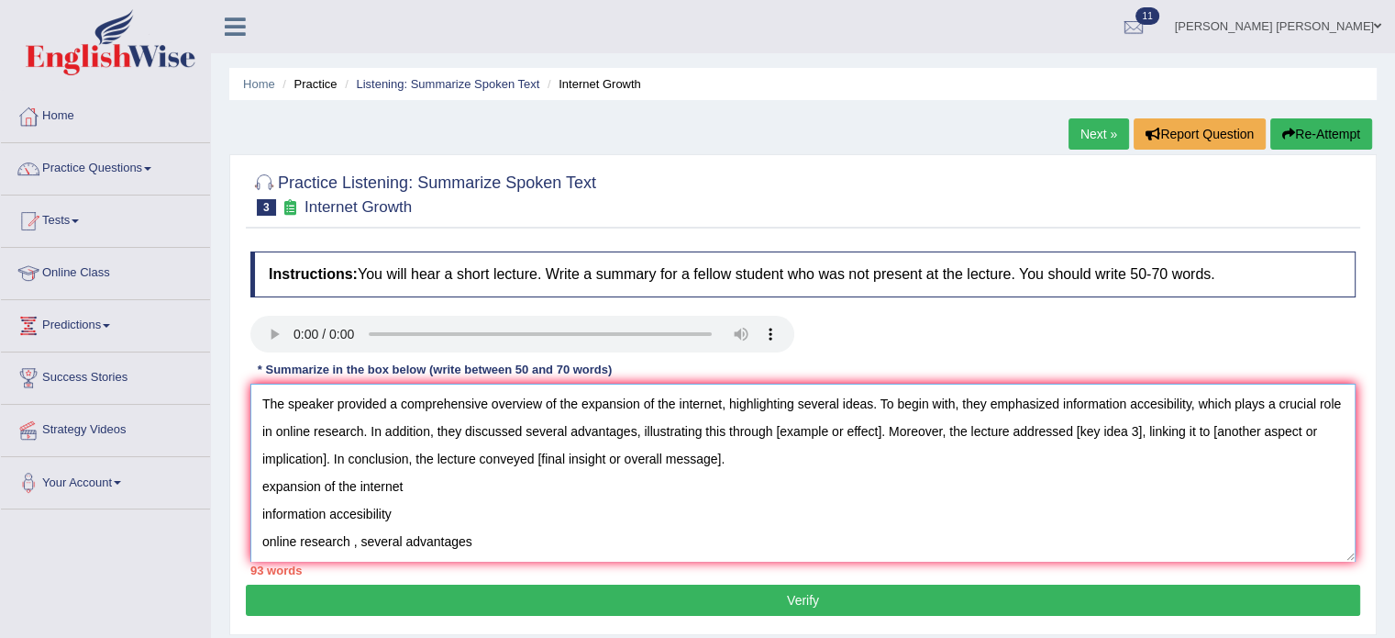
drag, startPoint x: 796, startPoint y: 429, endPoint x: 906, endPoint y: 432, distance: 110.1
click at [906, 432] on textarea "The speaker provided a comprehensive overview of the expansion of the internet,…" at bounding box center [803, 472] width 1106 height 178
click at [1112, 432] on textarea "The speaker provided a comprehensive overview of the expansion of the internet,…" at bounding box center [803, 472] width 1106 height 178
drag, startPoint x: 1115, startPoint y: 431, endPoint x: 1172, endPoint y: 427, distance: 58.0
click at [1172, 427] on textarea "The speaker provided a comprehensive overview of the expansion of the internet,…" at bounding box center [803, 472] width 1106 height 178
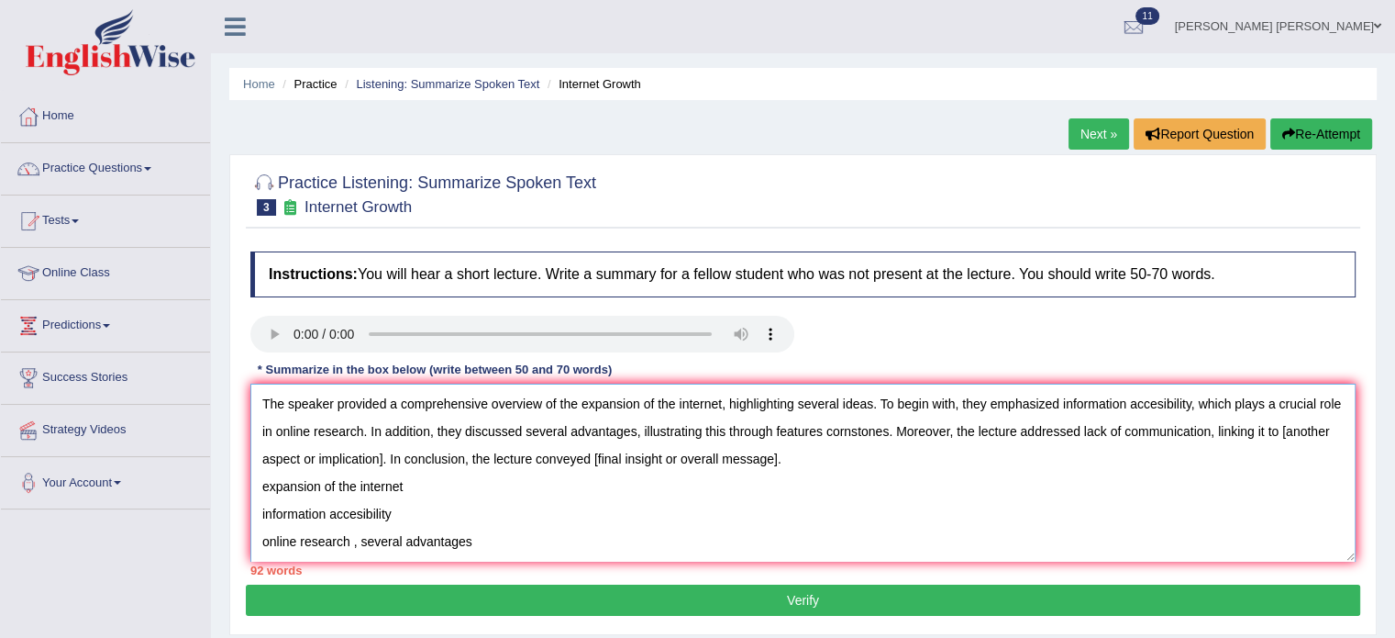
drag, startPoint x: 433, startPoint y: 466, endPoint x: 263, endPoint y: 453, distance: 170.2
click at [263, 453] on textarea "The speaker provided a comprehensive overview of the expansion of the internet,…" at bounding box center [803, 472] width 1106 height 178
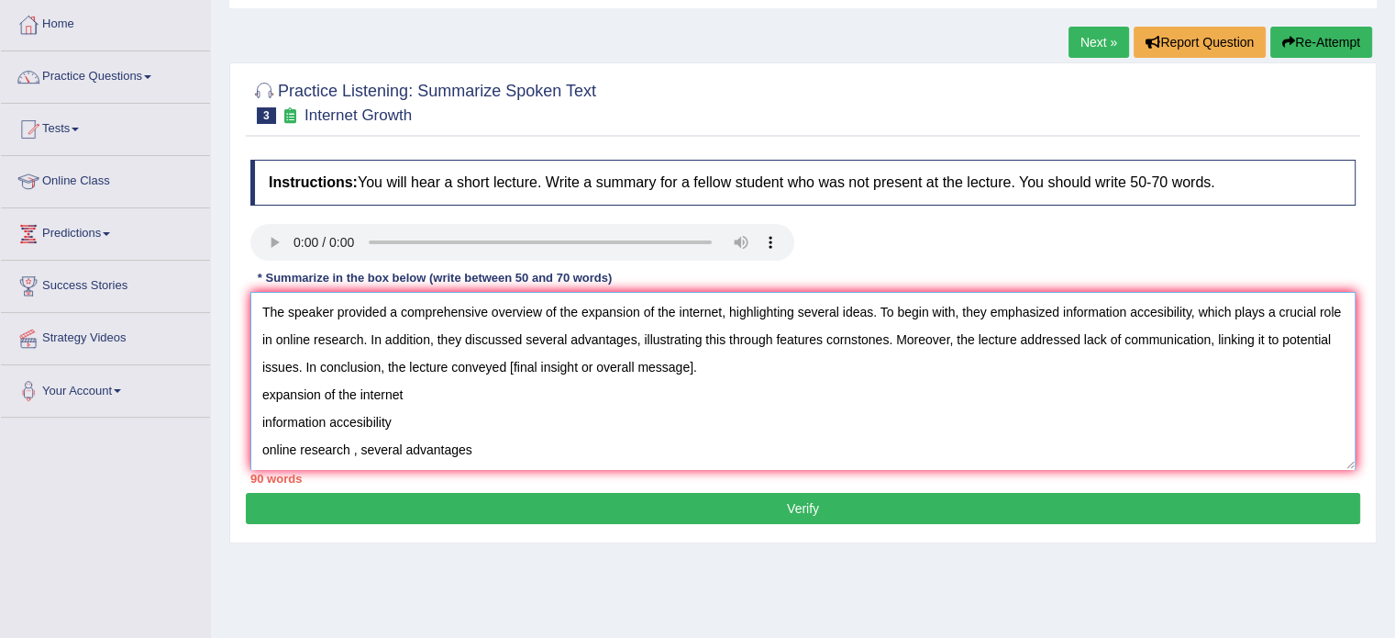
drag, startPoint x: 563, startPoint y: 365, endPoint x: 746, endPoint y: 370, distance: 182.6
click at [746, 370] on textarea "The speaker provided a comprehensive overview of the expansion of the internet,…" at bounding box center [803, 381] width 1106 height 178
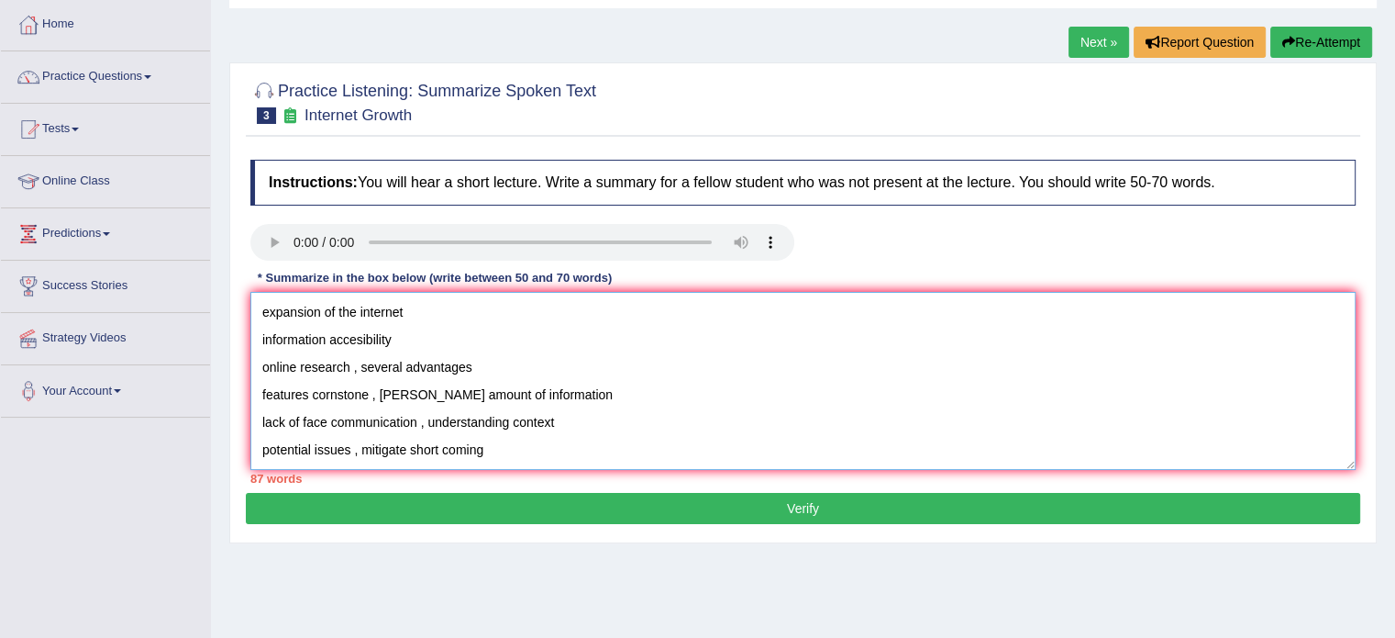
drag, startPoint x: 268, startPoint y: 392, endPoint x: 599, endPoint y: 481, distance: 342.9
click at [598, 481] on div "Instructions: You will hear a short lecture. Write a summary for a fellow stude…" at bounding box center [803, 321] width 1115 height 342
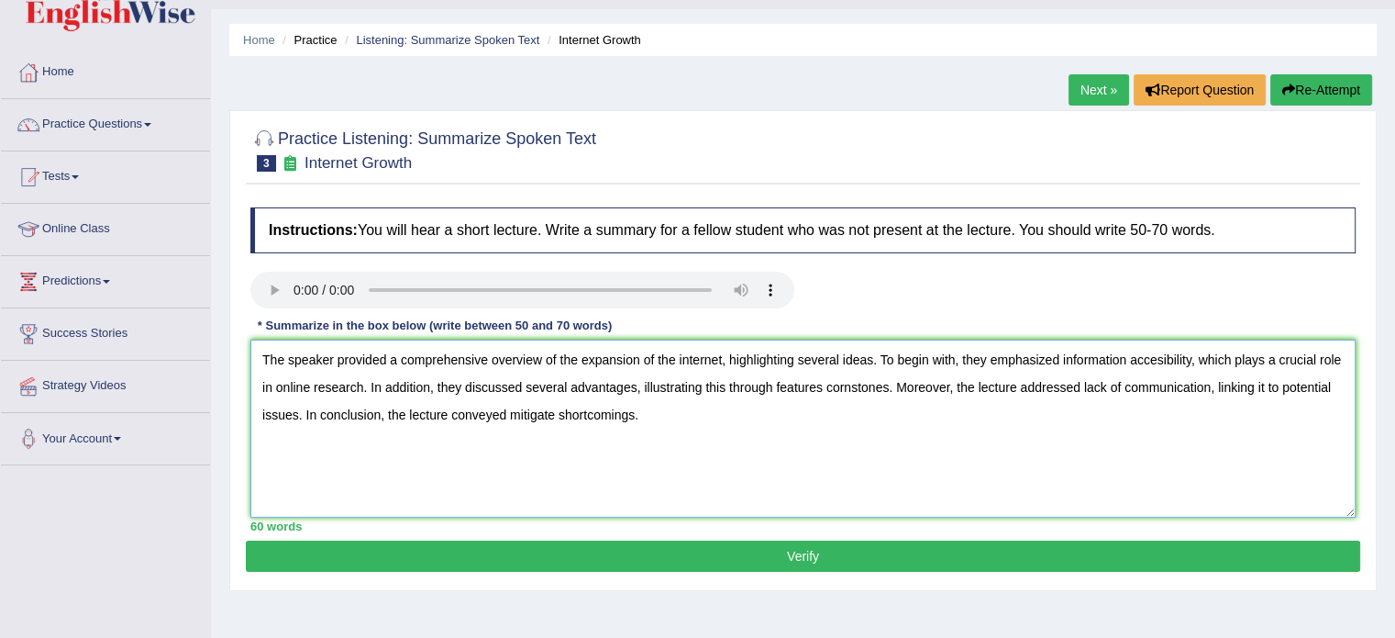
scroll to position [0, 0]
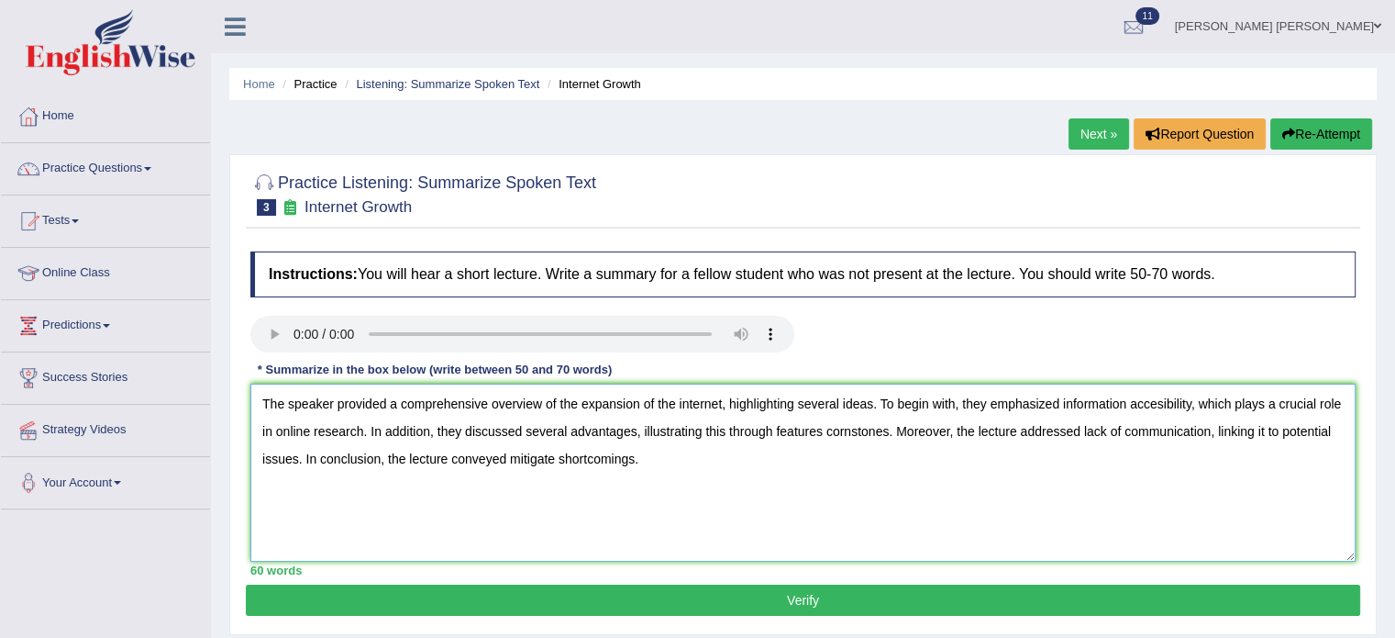
click at [571, 431] on textarea "The speaker provided a comprehensive overview of the expansion of the internet,…" at bounding box center [803, 472] width 1106 height 178
click at [1130, 432] on textarea "The speaker provided a comprehensive overview of the expansion of the internet,…" at bounding box center [803, 472] width 1106 height 178
type textarea "The speaker provided a comprehensive overview of the expansion of the internet,…"
click at [639, 584] on button "Verify" at bounding box center [803, 599] width 1115 height 31
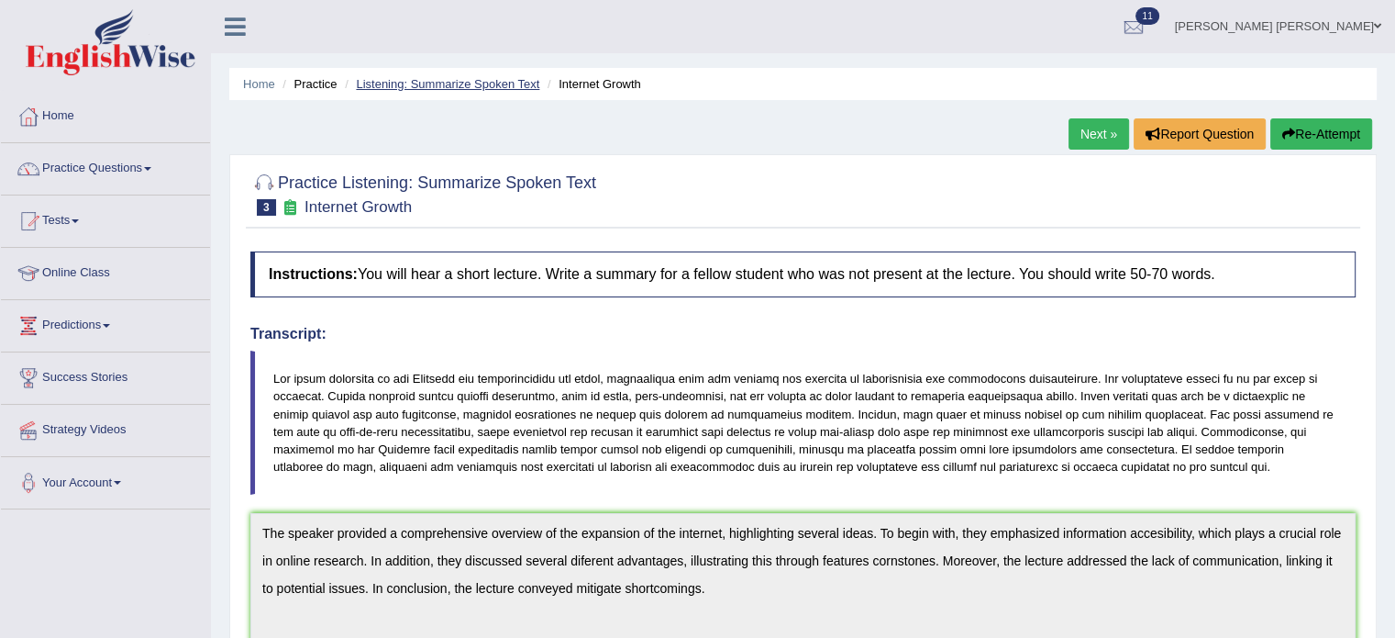
click at [402, 87] on link "Listening: Summarize Spoken Text" at bounding box center [447, 84] width 183 height 14
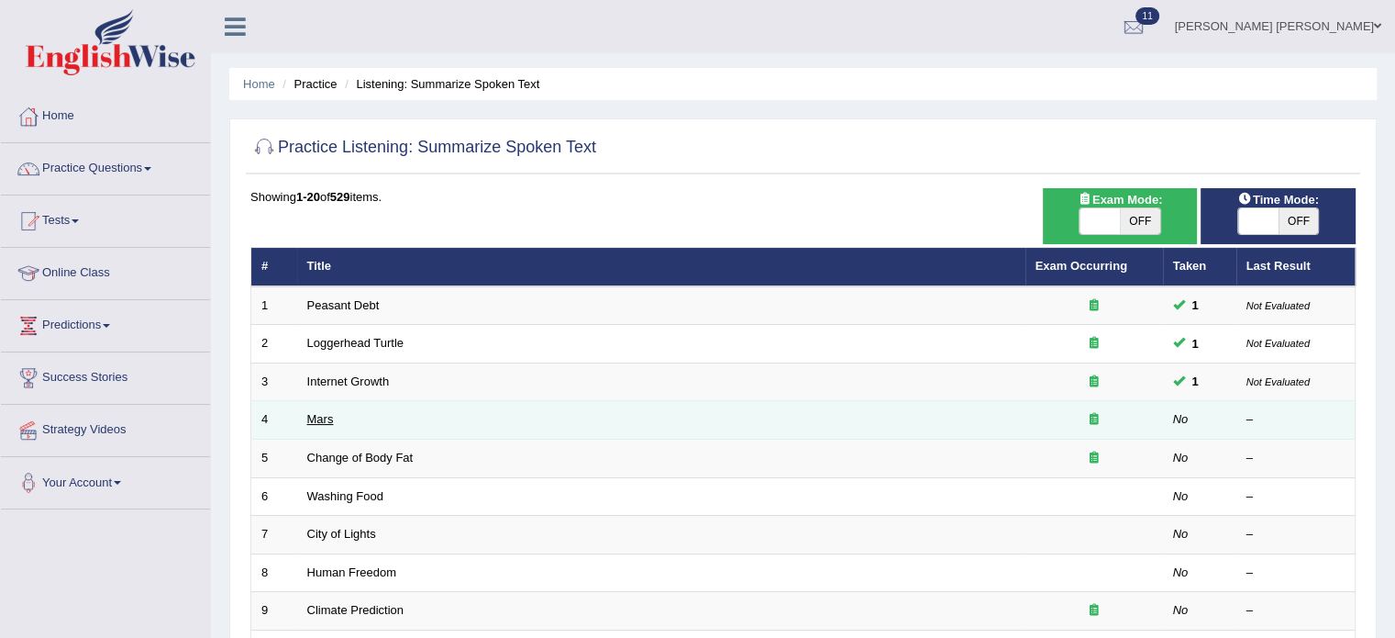
click at [320, 417] on link "Mars" at bounding box center [320, 419] width 27 height 14
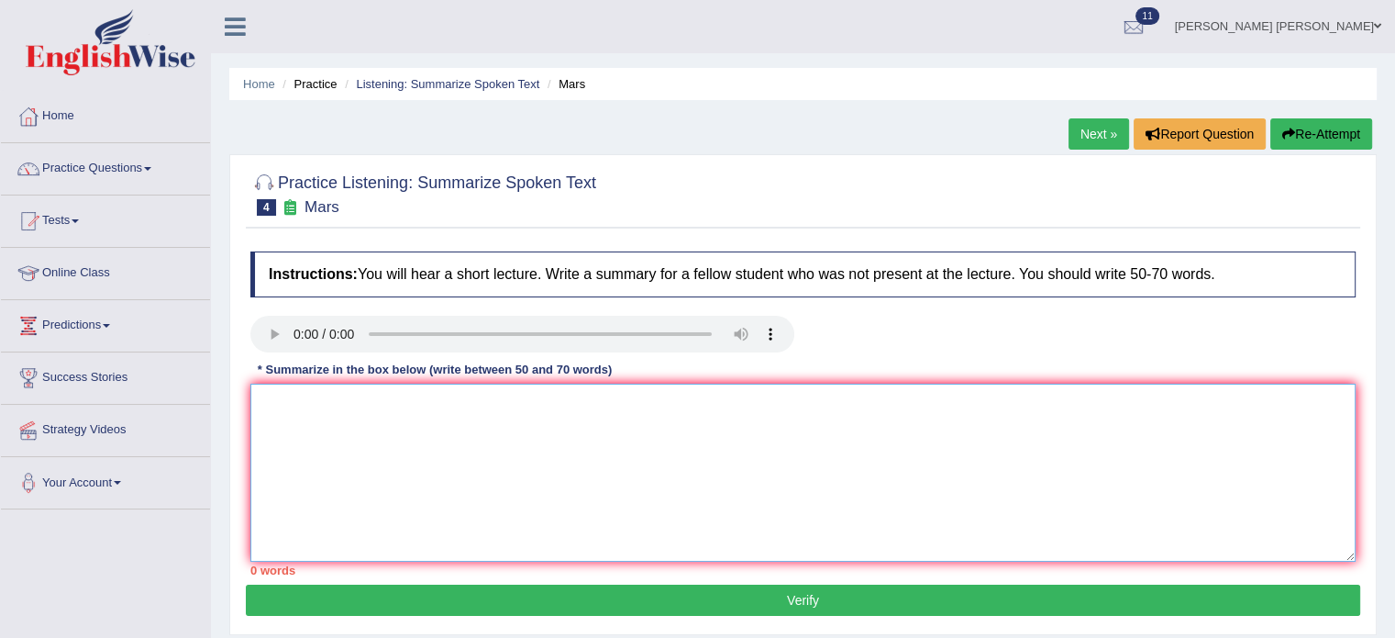
click at [495, 409] on textarea at bounding box center [803, 472] width 1106 height 178
click at [484, 423] on textarea at bounding box center [803, 472] width 1106 height 178
type textarea "m"
click at [253, 398] on textarea "Mars after mercury red plannet thin atmosphere rotational period largest volcan…" at bounding box center [803, 472] width 1106 height 178
paste textarea ""The speaker provided a comprehensive overview of [main topic], highlighting se…"
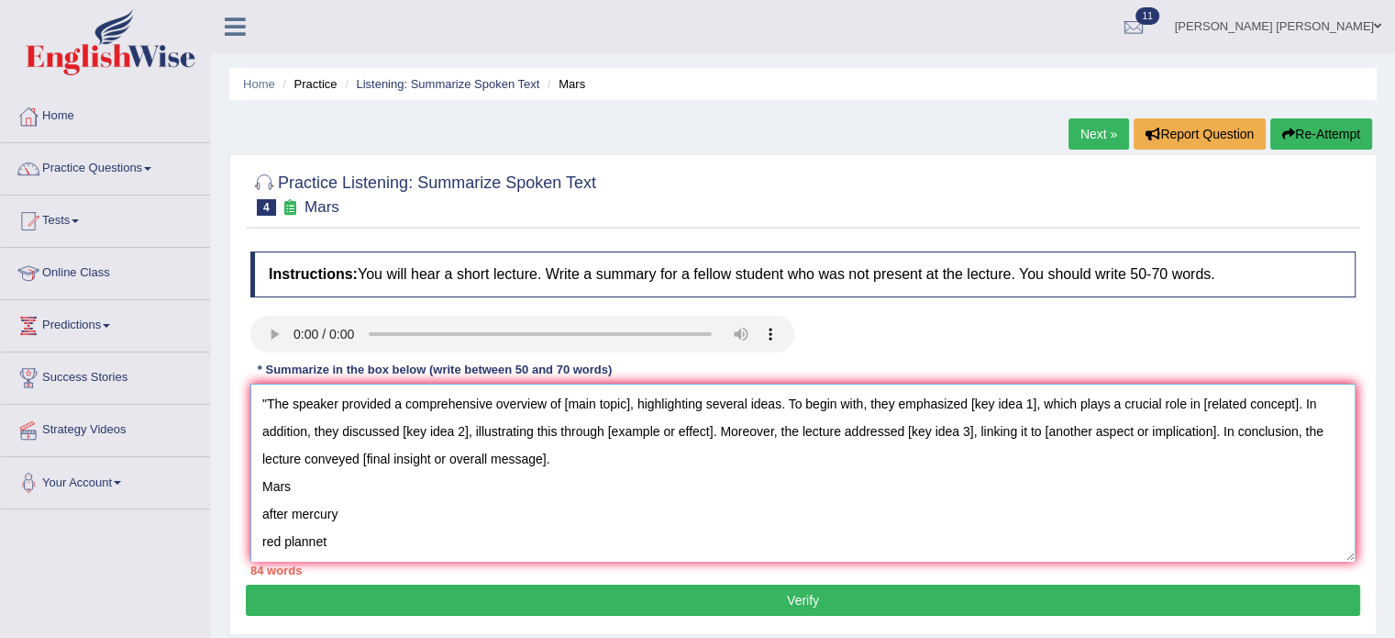
click at [568, 403] on textarea ""The speaker provided a comprehensive overview of [main topic], highlighting se…" at bounding box center [803, 472] width 1106 height 178
drag, startPoint x: 564, startPoint y: 406, endPoint x: 628, endPoint y: 409, distance: 63.4
click at [628, 409] on textarea ""The speaker provided a comprehensive overview of [main topic], highlighting se…" at bounding box center [803, 472] width 1106 height 178
drag, startPoint x: 934, startPoint y: 404, endPoint x: 999, endPoint y: 405, distance: 65.1
click at [999, 405] on textarea ""The speaker provided a comprehensive overview of Mars, highlighting several id…" at bounding box center [803, 472] width 1106 height 178
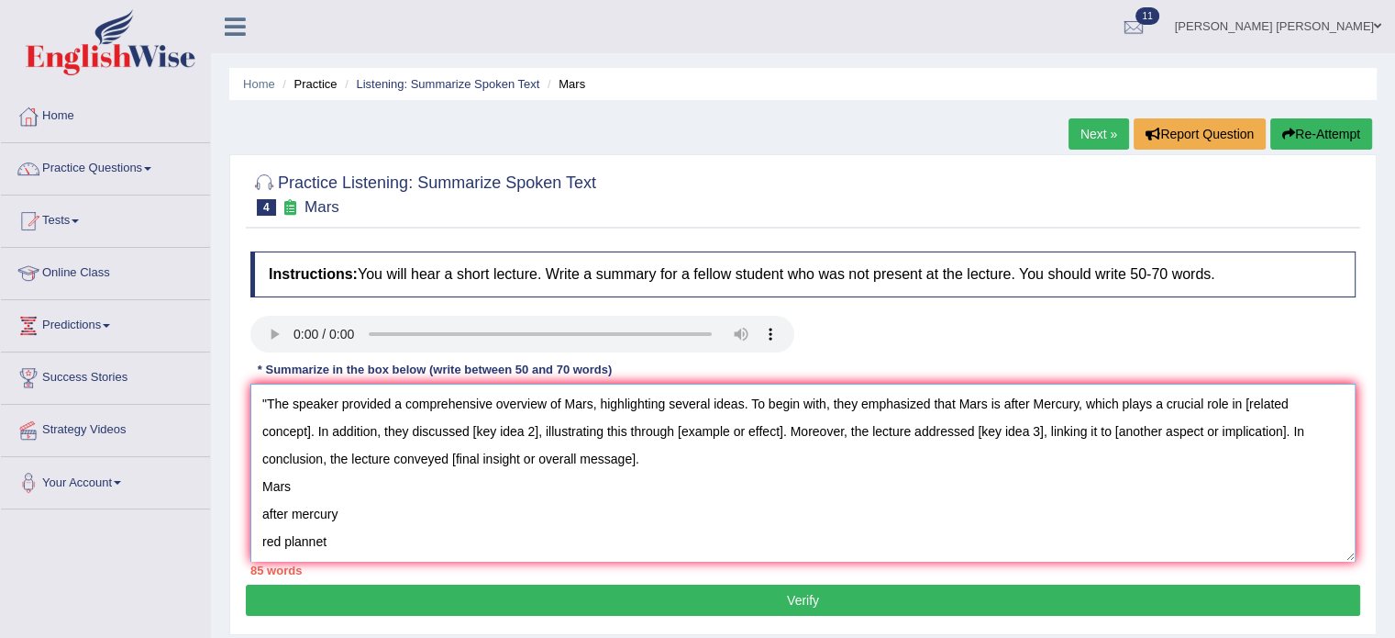
click at [1255, 404] on textarea ""The speaker provided a comprehensive overview of Mars, highlighting several id…" at bounding box center [803, 472] width 1106 height 178
drag, startPoint x: 1244, startPoint y: 406, endPoint x: 308, endPoint y: 423, distance: 935.9
click at [308, 423] on textarea ""The speaker provided a comprehensive overview of Mars, highlighting several id…" at bounding box center [803, 472] width 1106 height 178
drag, startPoint x: 404, startPoint y: 434, endPoint x: 467, endPoint y: 428, distance: 63.6
click at [467, 428] on textarea ""The speaker provided a comprehensive overview of Mars, highlighting several id…" at bounding box center [803, 472] width 1106 height 178
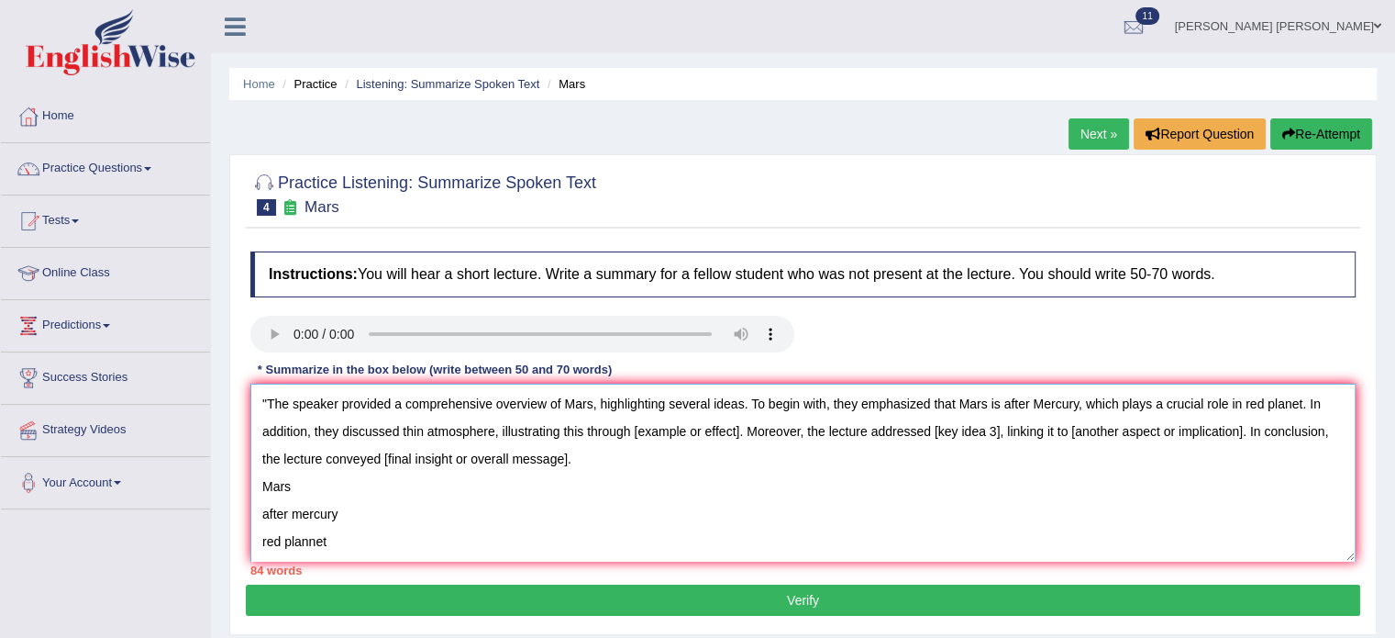
drag, startPoint x: 636, startPoint y: 436, endPoint x: 741, endPoint y: 429, distance: 105.7
click at [741, 429] on textarea ""The speaker provided a comprehensive overview of Mars, highlighting several id…" at bounding box center [803, 472] width 1106 height 178
drag, startPoint x: 921, startPoint y: 441, endPoint x: 986, endPoint y: 436, distance: 65.4
click at [986, 436] on textarea ""The speaker provided a comprehensive overview of Mars, highlighting several id…" at bounding box center [803, 472] width 1106 height 178
drag, startPoint x: 1078, startPoint y: 438, endPoint x: 1248, endPoint y: 425, distance: 170.2
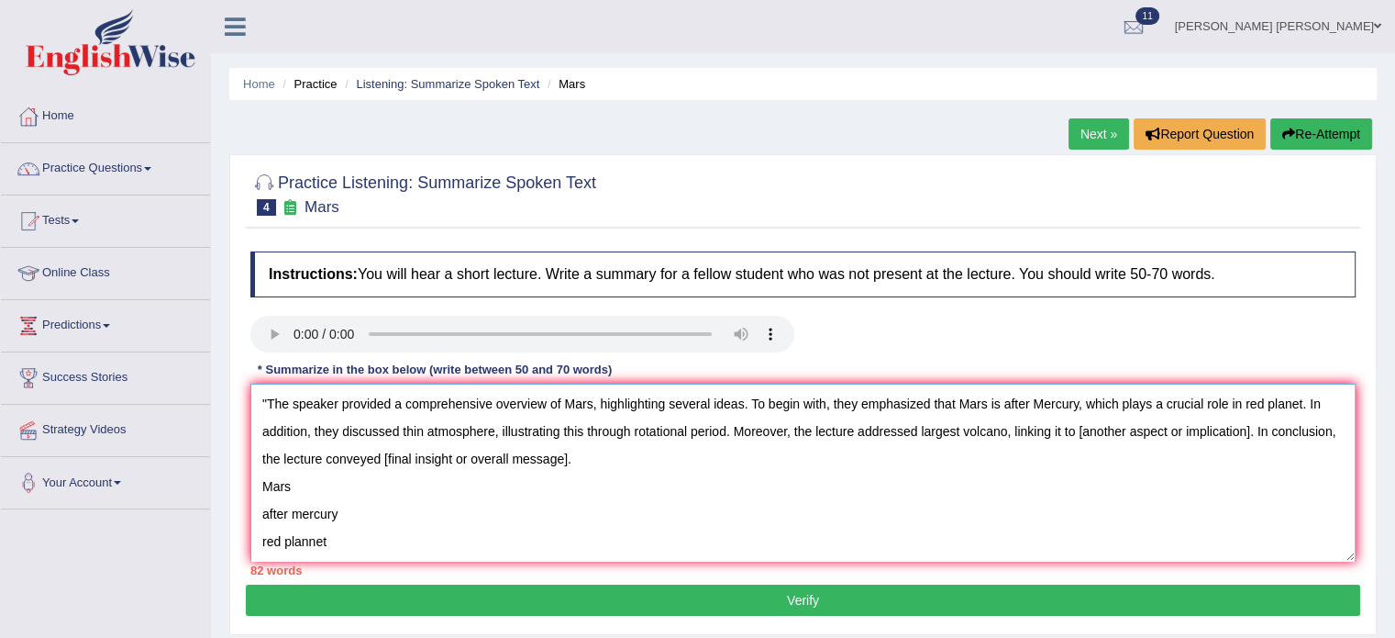
click at [1248, 425] on textarea ""The speaker provided a comprehensive overview of Mars, highlighting several id…" at bounding box center [803, 472] width 1106 height 178
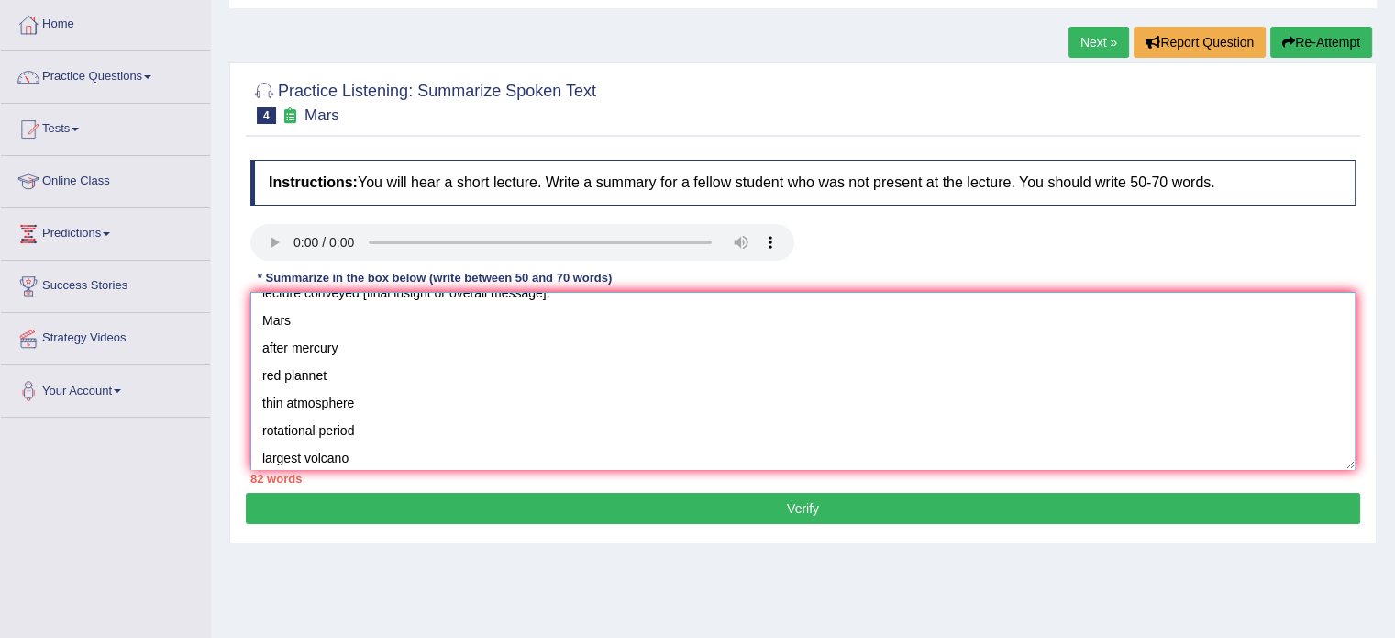
scroll to position [46, 0]
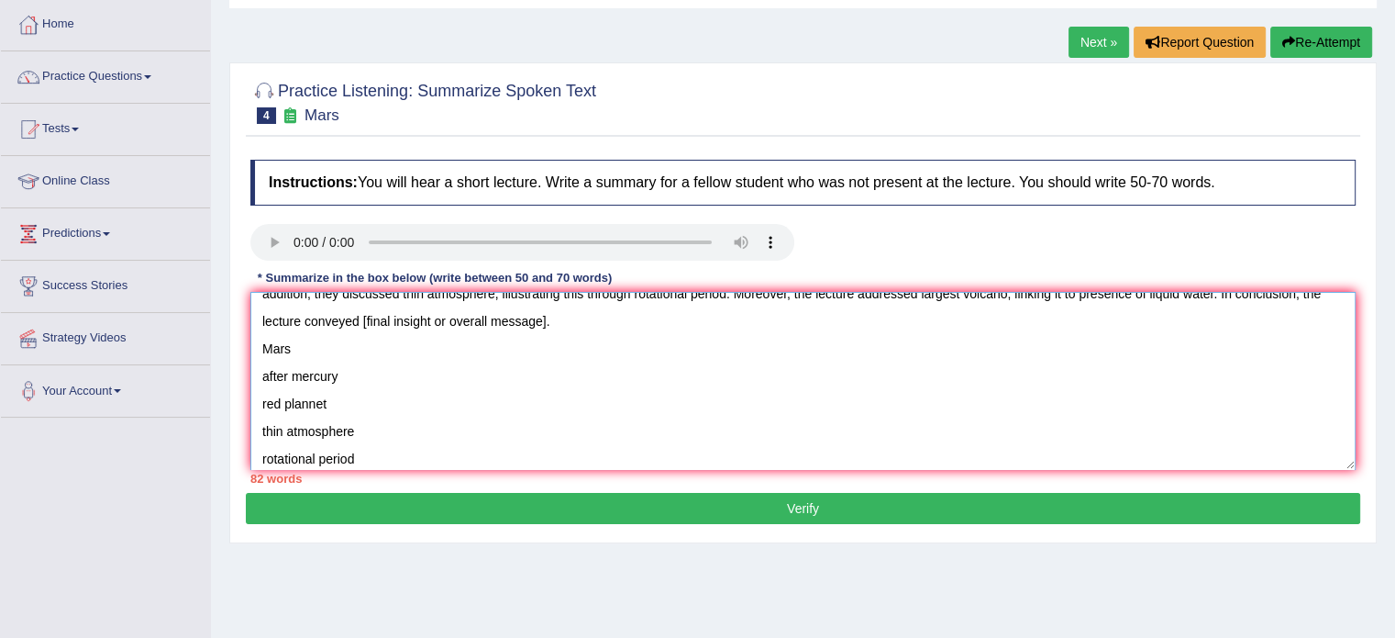
drag, startPoint x: 543, startPoint y: 323, endPoint x: 522, endPoint y: 324, distance: 21.1
click at [521, 324] on textarea ""The speaker provided a comprehensive overview of Mars, highlighting several id…" at bounding box center [803, 381] width 1106 height 178
drag, startPoint x: 544, startPoint y: 324, endPoint x: 372, endPoint y: 327, distance: 171.6
click at [372, 327] on textarea ""The speaker provided a comprehensive overview of Mars, highlighting several id…" at bounding box center [803, 381] width 1106 height 178
drag, startPoint x: 360, startPoint y: 326, endPoint x: 526, endPoint y: 344, distance: 167.1
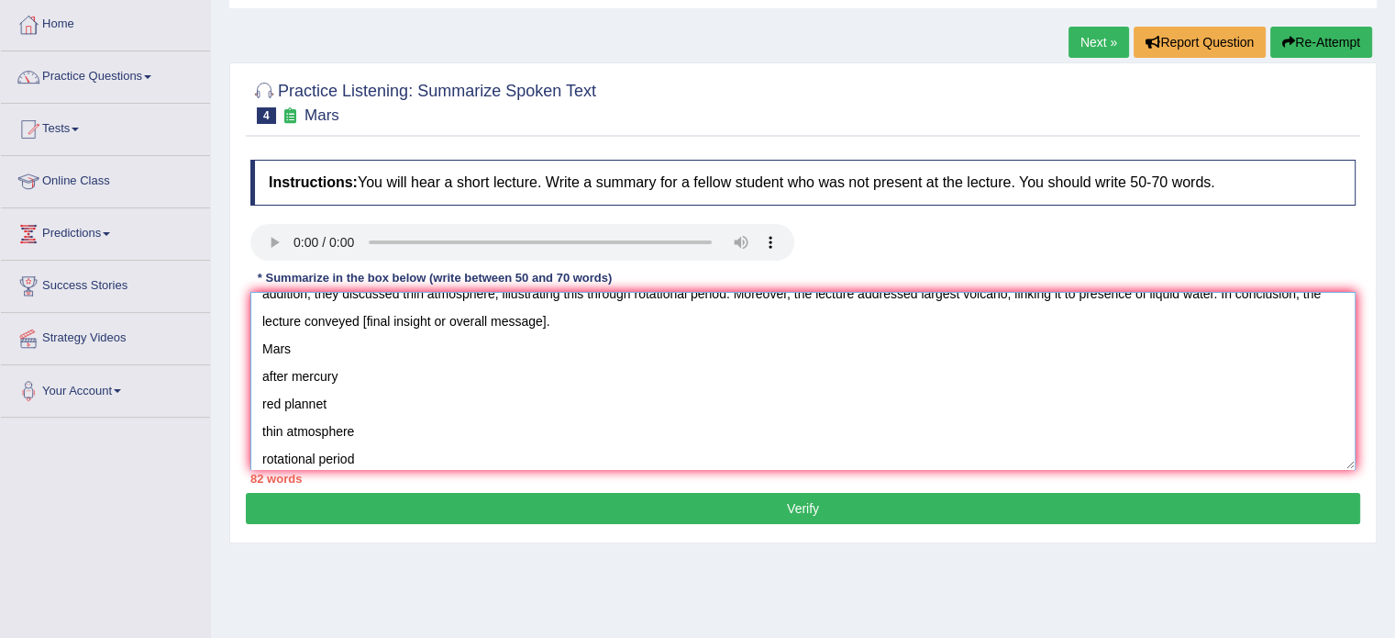
click at [546, 317] on textarea ""The speaker provided a comprehensive overview of Mars, highlighting several id…" at bounding box center [803, 381] width 1106 height 178
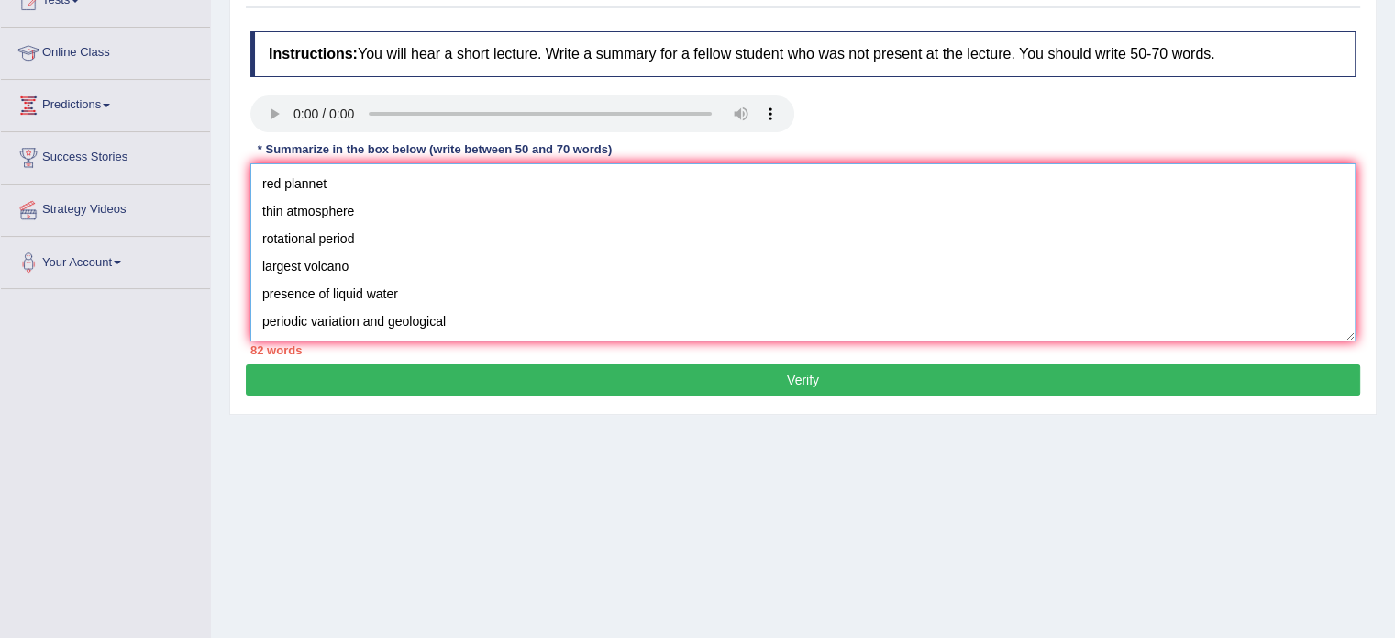
scroll to position [275, 0]
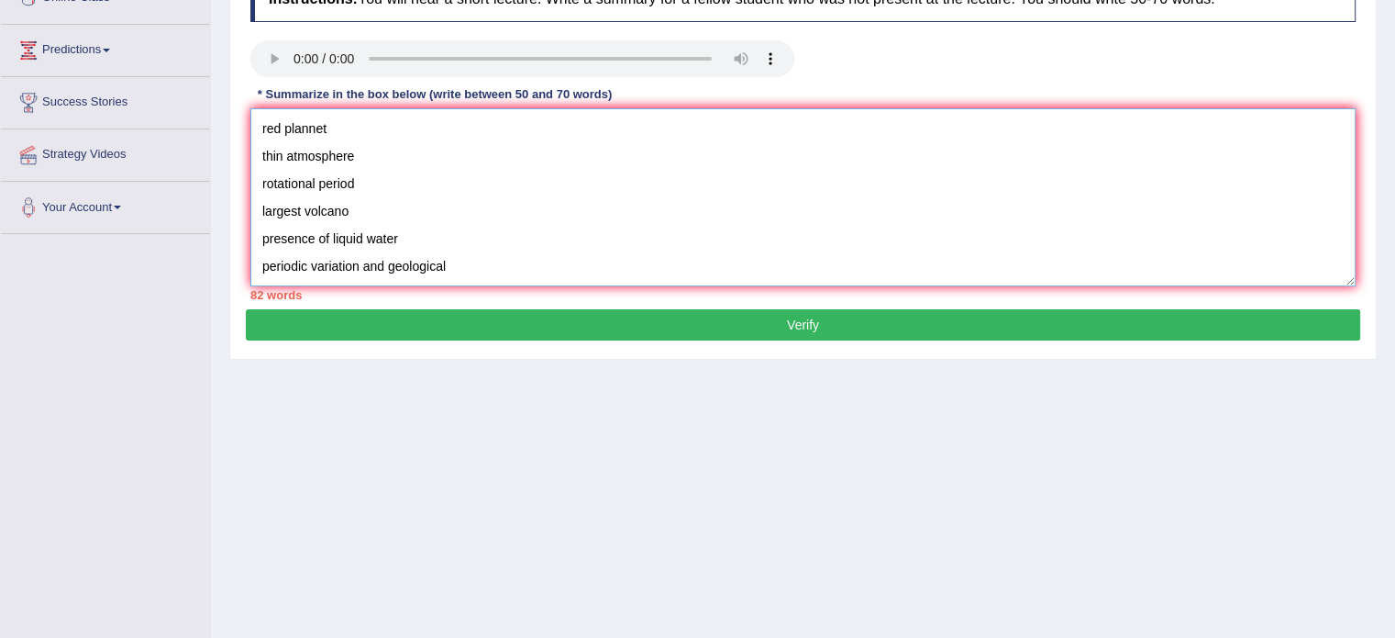
drag, startPoint x: 263, startPoint y: 271, endPoint x: 450, endPoint y: 272, distance: 186.2
click at [450, 272] on textarea ""The speaker provided a comprehensive overview of Mars, highlighting several id…" at bounding box center [803, 197] width 1106 height 178
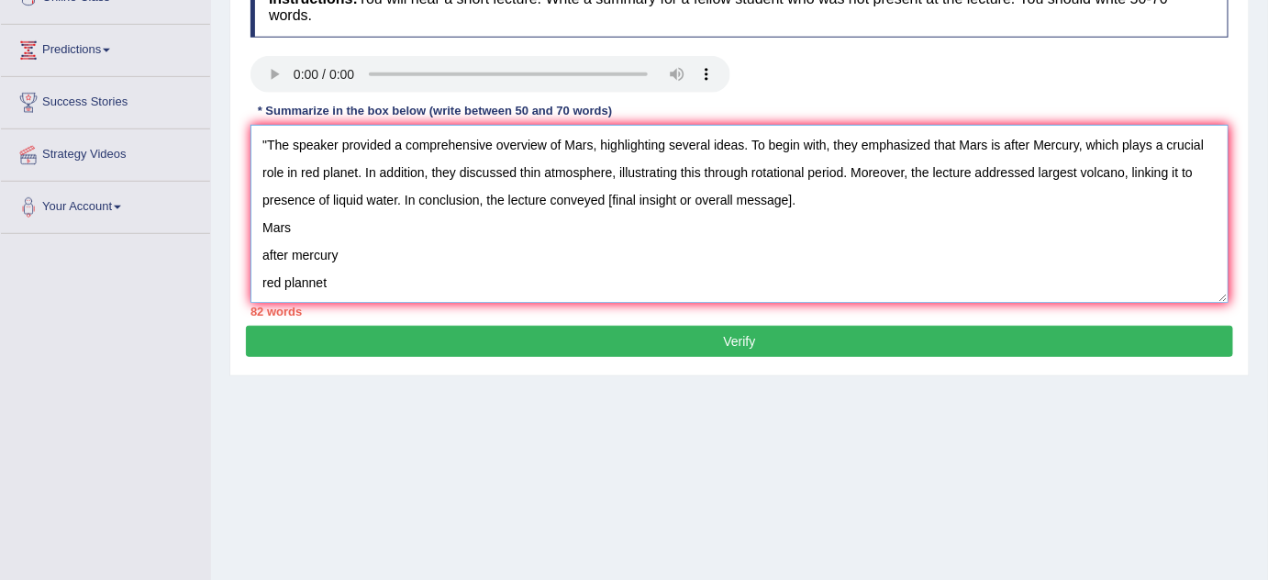
scroll to position [0, 0]
drag, startPoint x: 608, startPoint y: 199, endPoint x: 791, endPoint y: 211, distance: 183.0
click at [791, 211] on textarea ""The speaker provided a comprehensive overview of Mars, highlighting several id…" at bounding box center [739, 214] width 978 height 178
paste textarea "periodic variation and geological"
click at [606, 202] on textarea ""The speaker provided a comprehensive overview of Mars, highlighting several id…" at bounding box center [739, 214] width 978 height 178
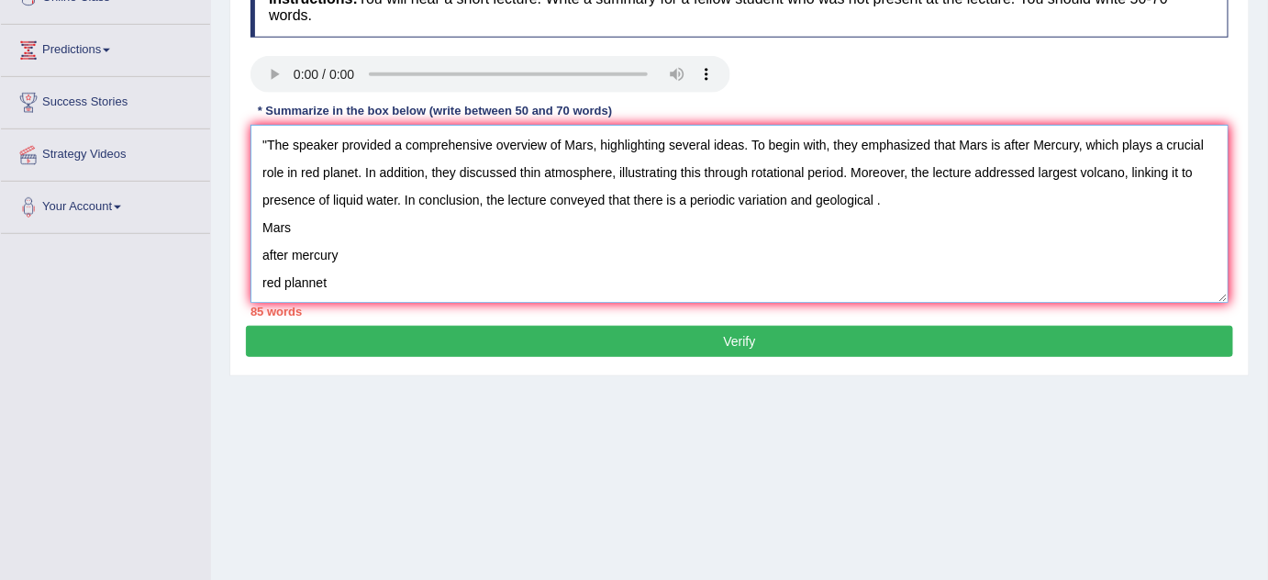
click at [875, 201] on textarea ""The speaker provided a comprehensive overview of Mars, highlighting several id…" at bounding box center [739, 214] width 978 height 178
drag, startPoint x: 875, startPoint y: 201, endPoint x: 745, endPoint y: 209, distance: 130.5
click at [745, 209] on textarea ""The speaker provided a comprehensive overview of Mars, highlighting several id…" at bounding box center [739, 214] width 978 height 178
click at [737, 199] on textarea ""The speaker provided a comprehensive overview of Mars, highlighting several id…" at bounding box center [739, 214] width 978 height 178
click at [959, 208] on textarea ""The speaker provided a comprehensive overview of Mars, highlighting several id…" at bounding box center [739, 214] width 978 height 178
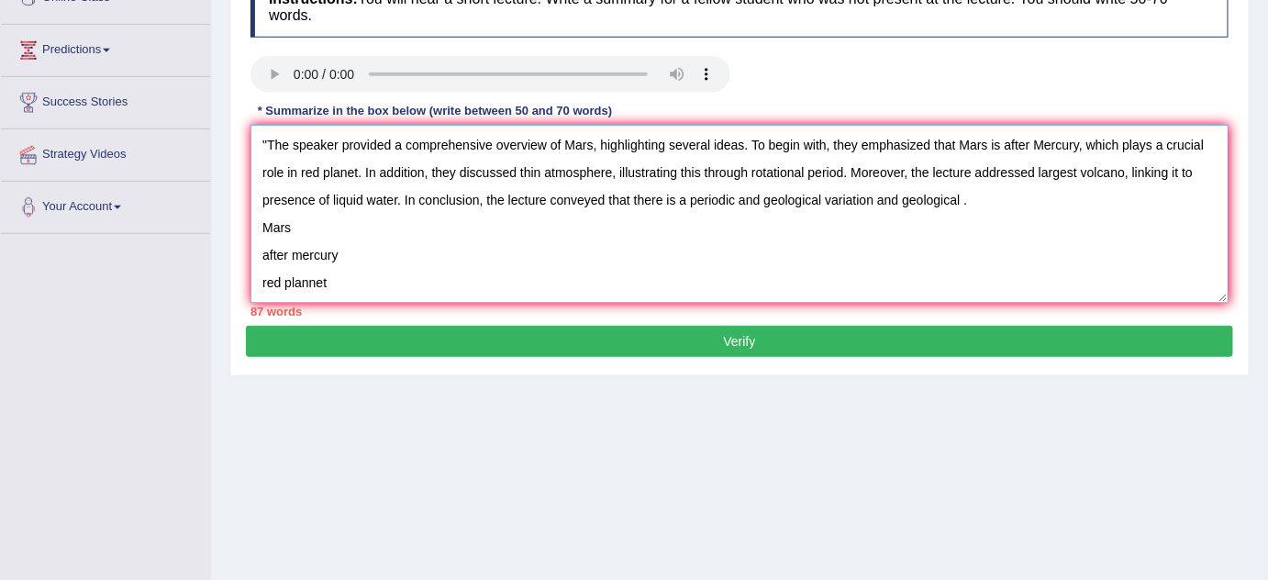
drag, startPoint x: 960, startPoint y: 206, endPoint x: 873, endPoint y: 203, distance: 86.3
click at [873, 203] on textarea ""The speaker provided a comprehensive overview of Mars, highlighting several id…" at bounding box center [739, 214] width 978 height 178
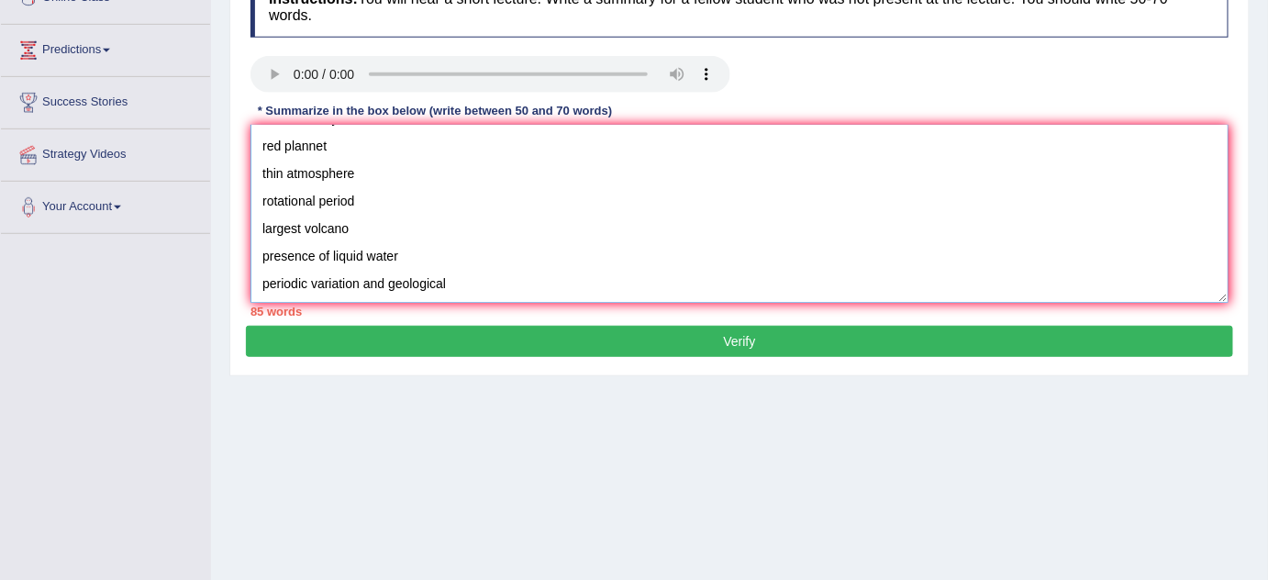
drag, startPoint x: 255, startPoint y: 219, endPoint x: 643, endPoint y: 366, distance: 414.9
click at [643, 366] on div "Practice Listening: Summarize Spoken Text 4 Mars Instructions: You will hear a …" at bounding box center [739, 127] width 1020 height 497
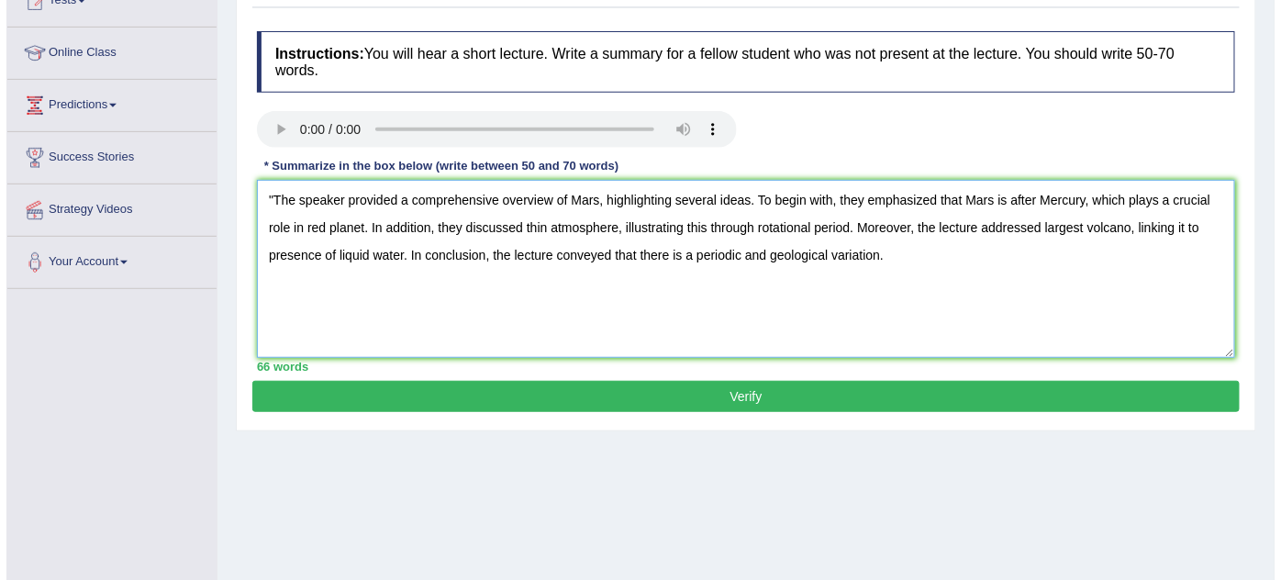
scroll to position [192, 0]
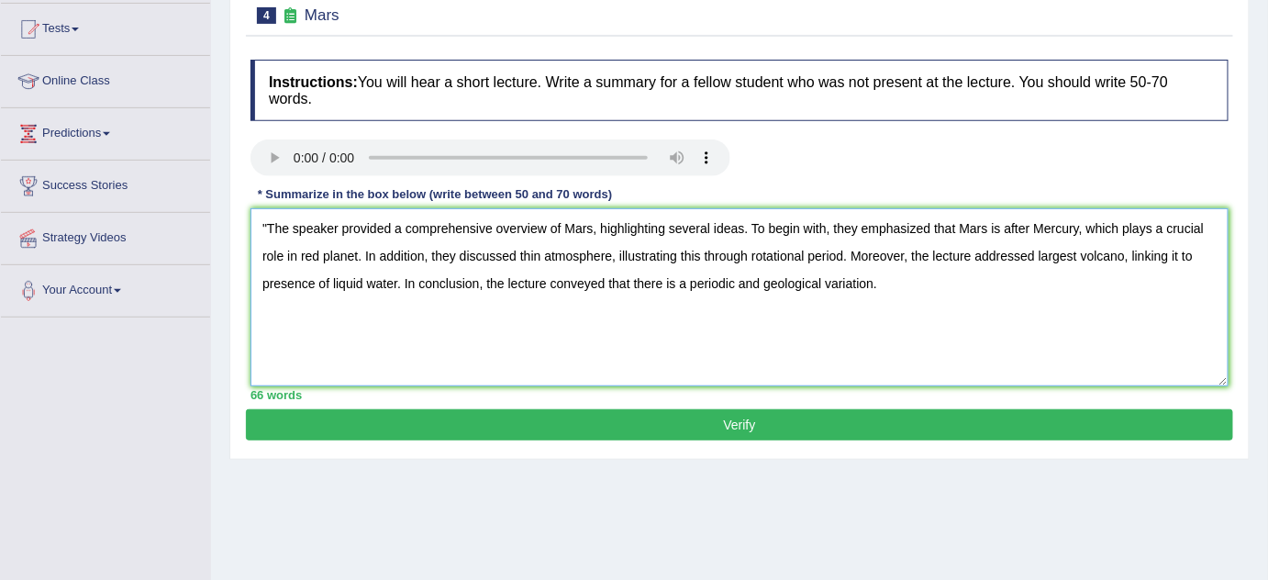
type textarea ""The speaker provided a comprehensive overview of Mars, highlighting several id…"
click at [714, 420] on button "Verify" at bounding box center [739, 424] width 987 height 31
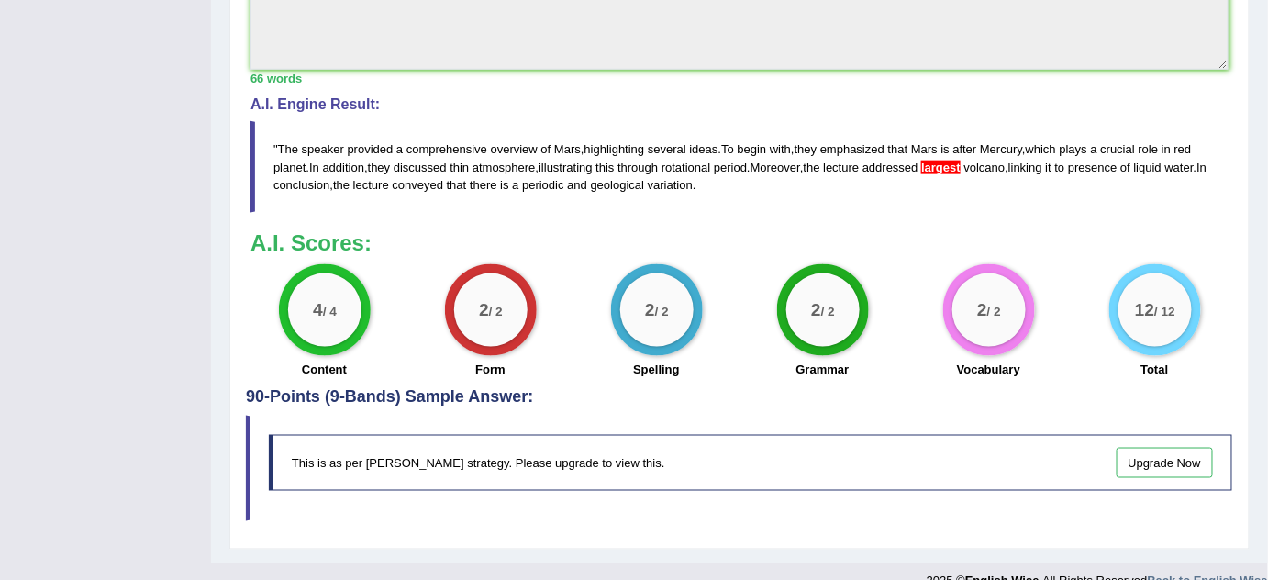
scroll to position [692, 0]
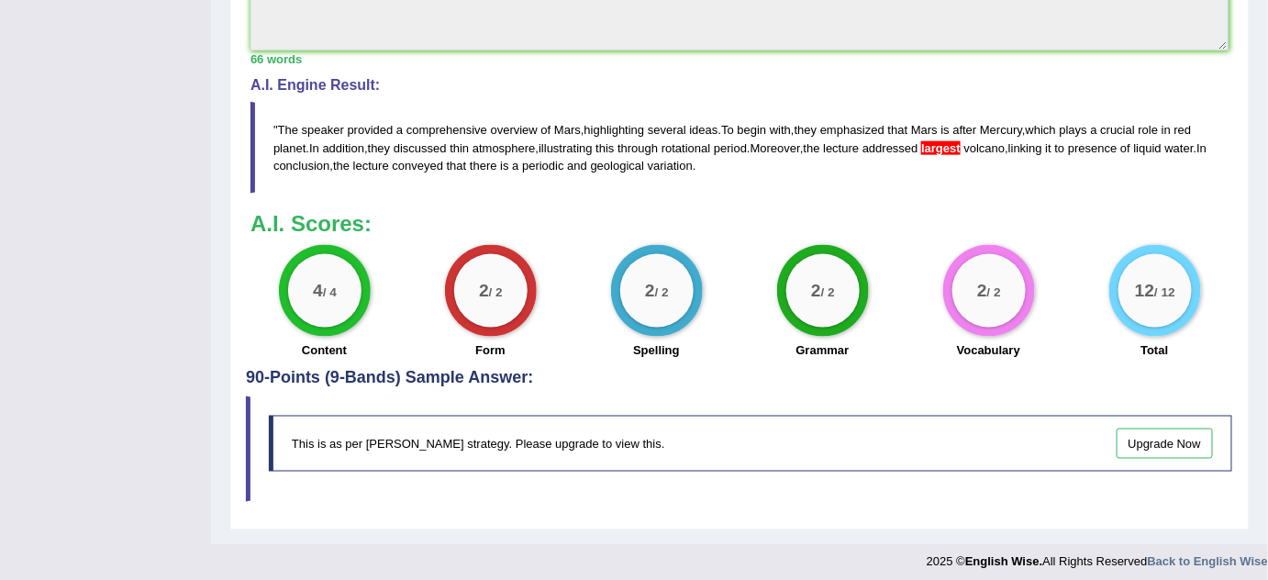
click at [961, 150] on span "largest" at bounding box center [940, 148] width 39 height 14
click at [948, 143] on span "largest" at bounding box center [940, 148] width 39 height 14
click at [918, 146] on span "addressed" at bounding box center [890, 148] width 56 height 14
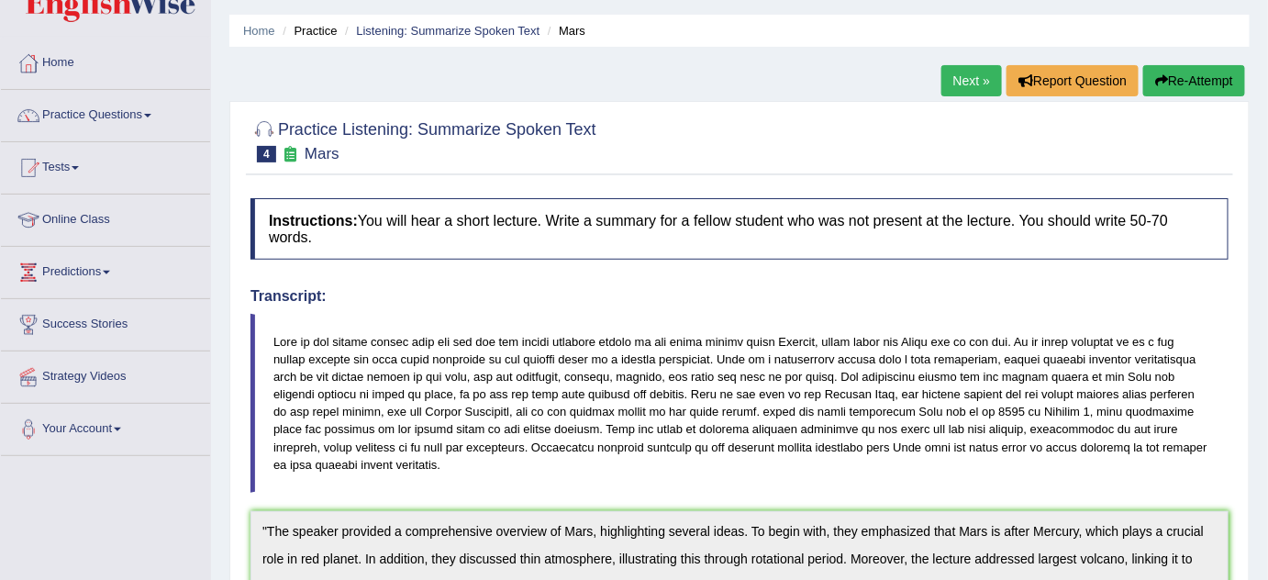
scroll to position [25, 0]
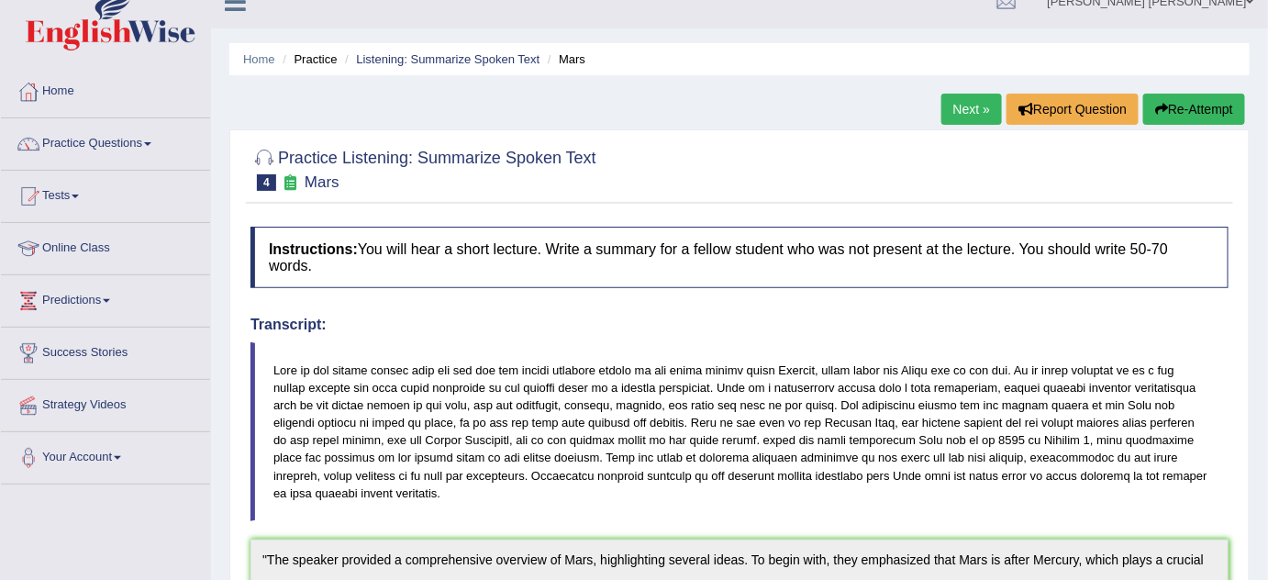
click at [365, 50] on li "Listening: Summarize Spoken Text" at bounding box center [439, 58] width 199 height 17
click at [366, 52] on link "Listening: Summarize Spoken Text" at bounding box center [447, 59] width 183 height 14
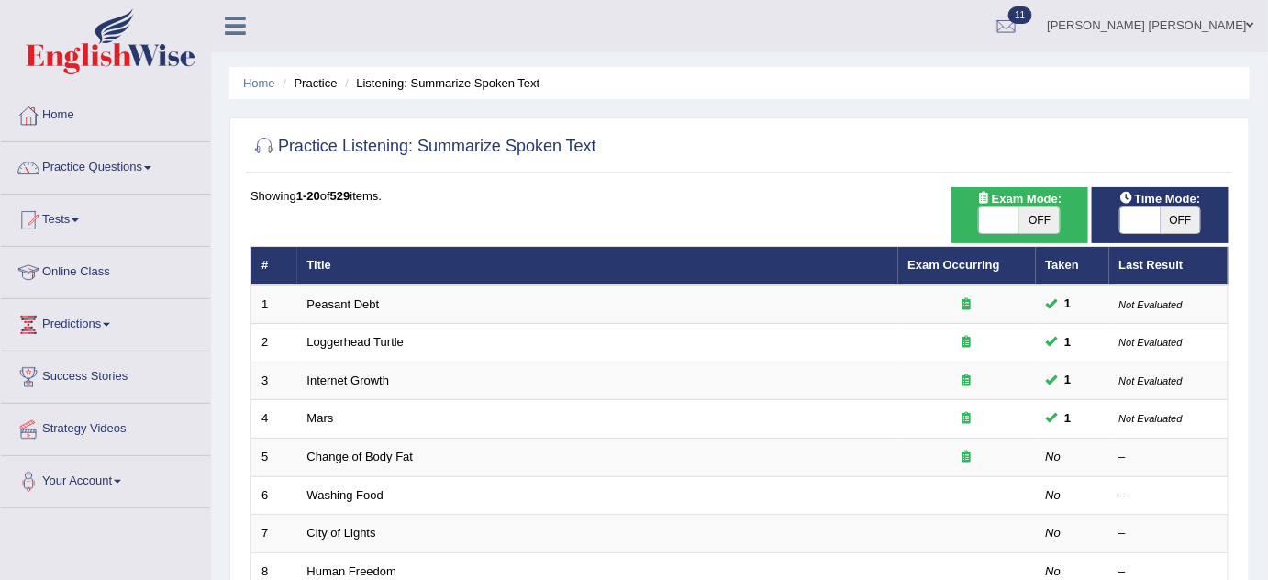
scroll to position [83, 0]
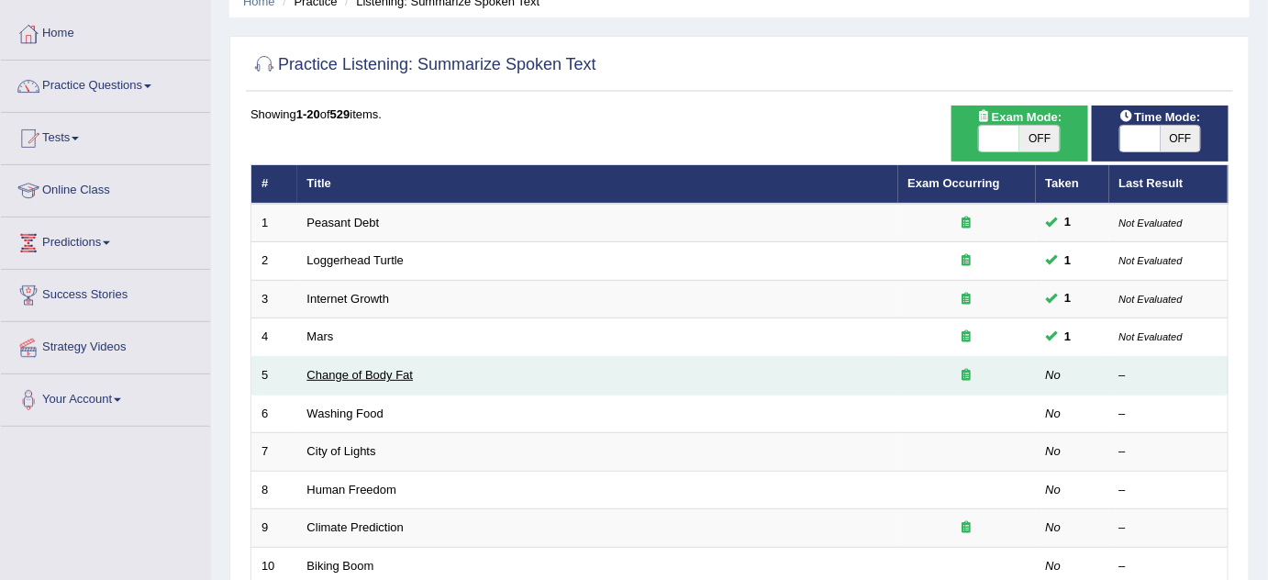
click at [378, 373] on link "Change of Body Fat" at bounding box center [360, 375] width 106 height 14
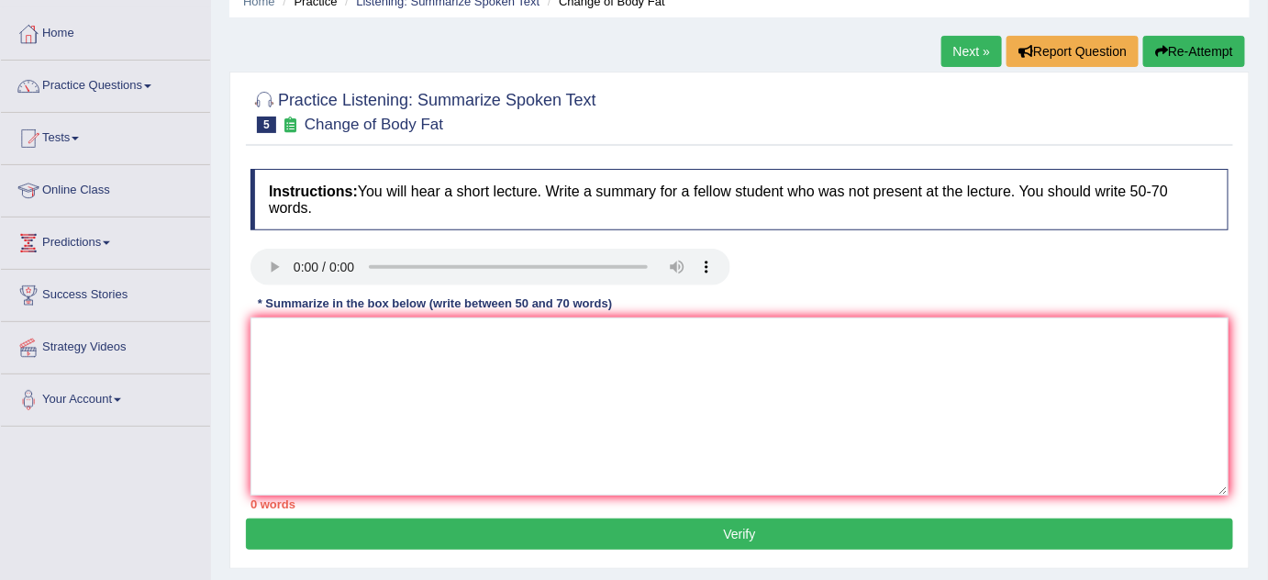
scroll to position [83, 0]
click at [343, 319] on textarea at bounding box center [739, 406] width 978 height 178
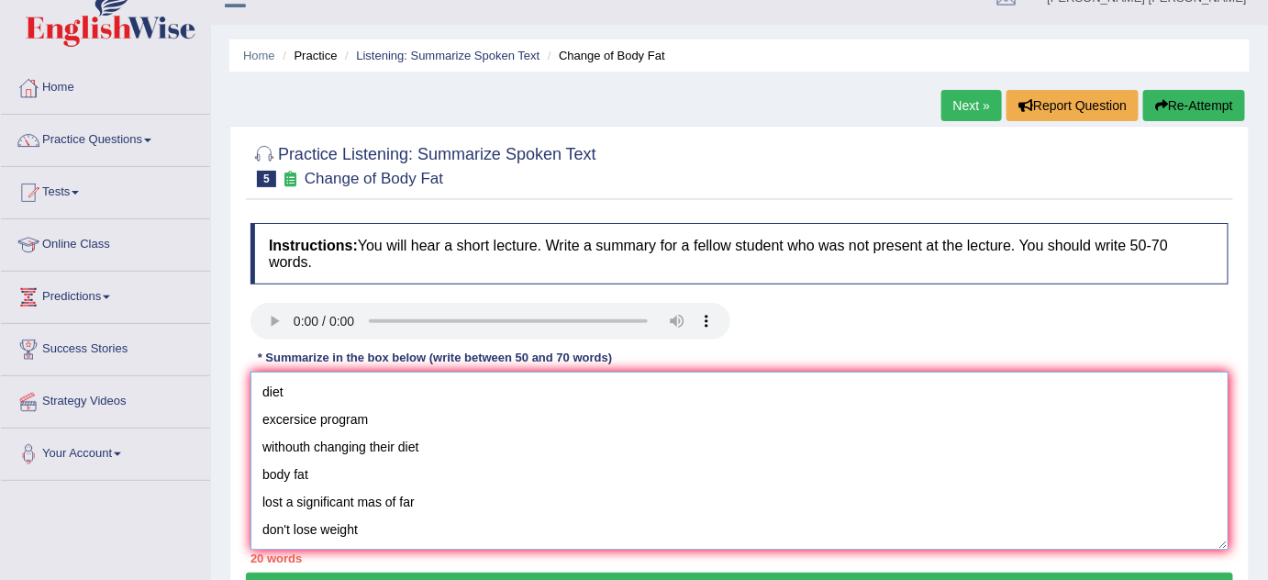
scroll to position [0, 0]
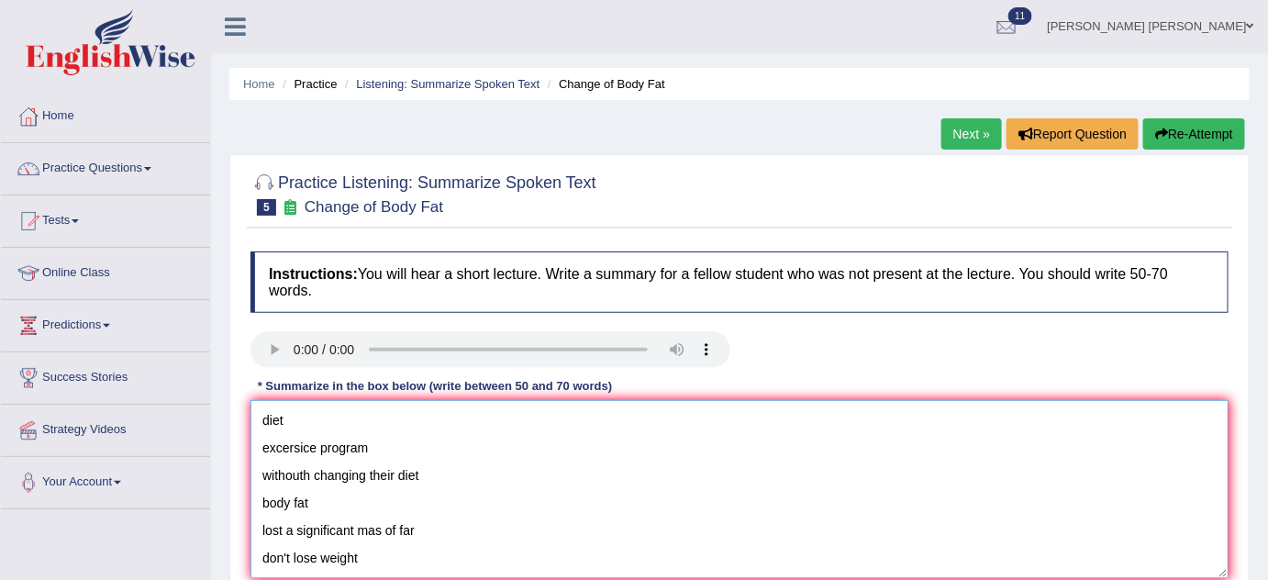
click at [254, 419] on textarea "diet excersice program withouth changing their diet body fat lost a significant…" at bounding box center [739, 489] width 978 height 178
click at [413, 415] on textarea "The speaker provided a cromprehensivediet excersice program withouth changing t…" at bounding box center [739, 489] width 978 height 178
click at [517, 420] on textarea "The speaker provided a comprehensivediet excersice program withouth changing th…" at bounding box center [739, 489] width 978 height 178
click at [489, 413] on textarea "The speaker provided a comprehensivediet excersice program withouth changing th…" at bounding box center [739, 489] width 978 height 178
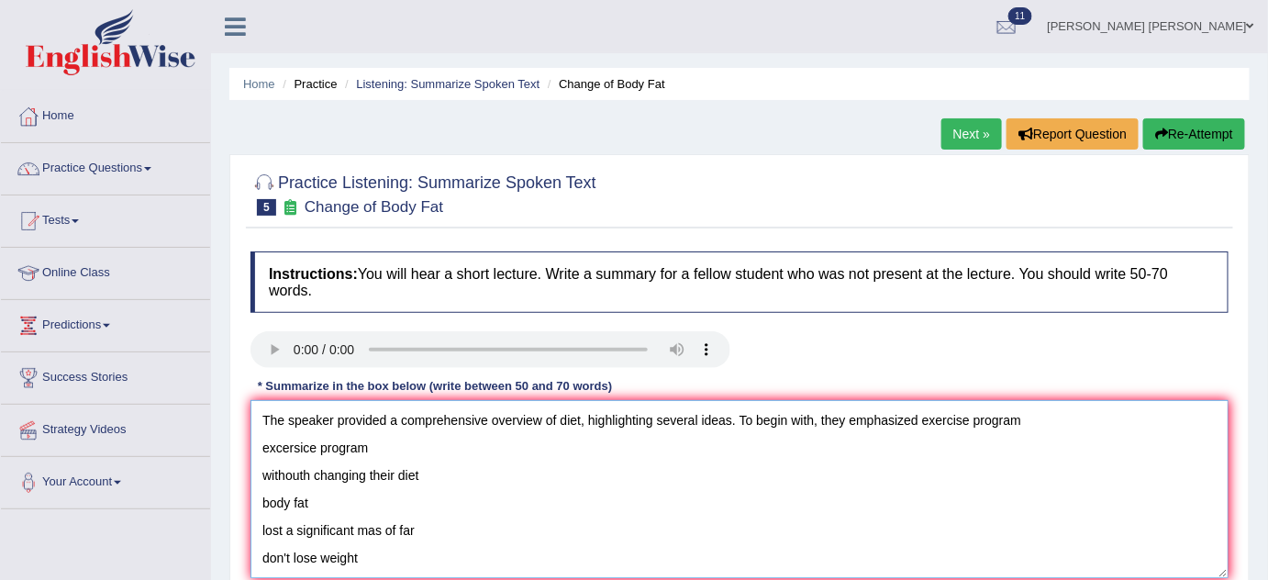
click at [933, 422] on textarea "The speaker provided a comprehensive overview of diet, highlighting several ide…" at bounding box center [739, 489] width 978 height 178
click at [1055, 426] on textarea "The speaker provided a comprehensive overview of diet, highlighting several ide…" at bounding box center [739, 489] width 978 height 178
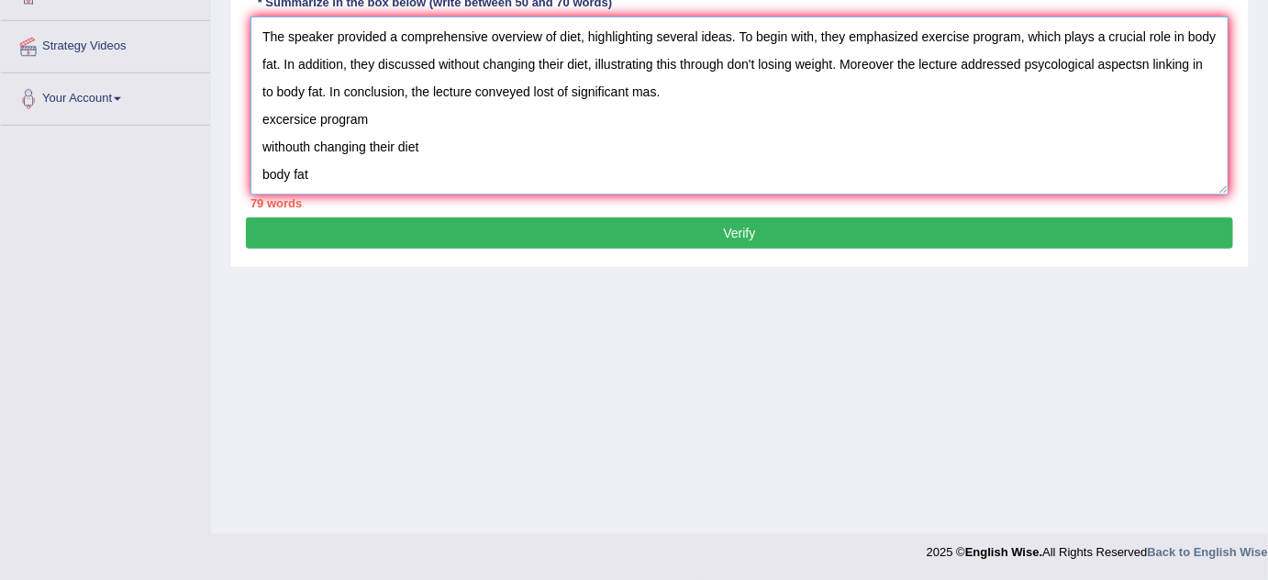
scroll to position [83, 0]
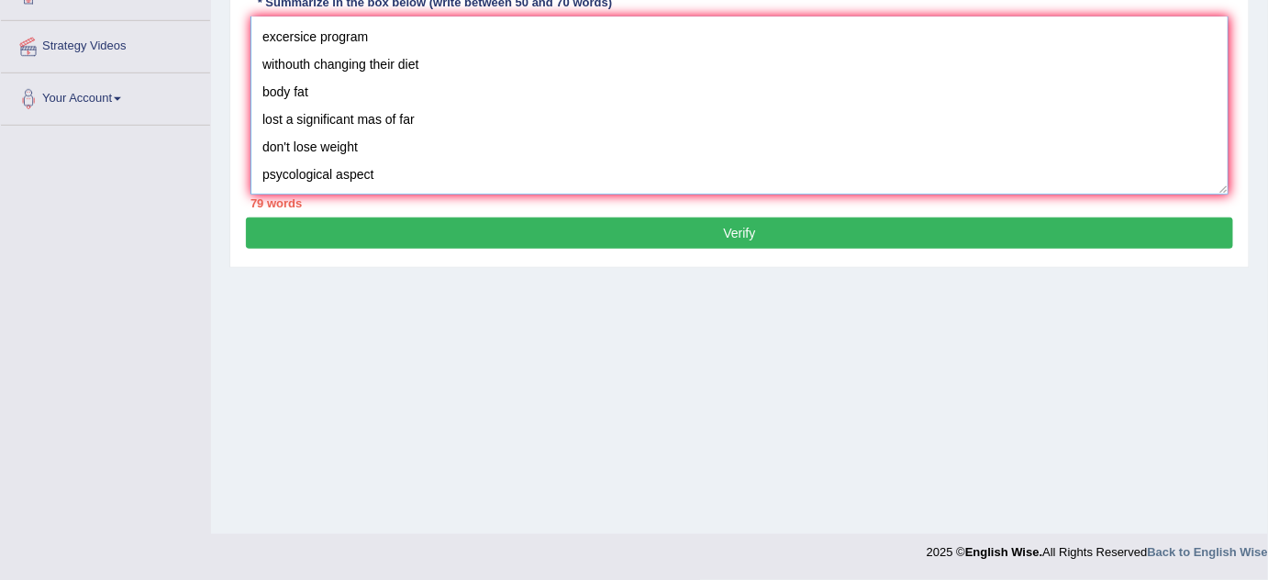
drag, startPoint x: 250, startPoint y: 117, endPoint x: 467, endPoint y: 263, distance: 261.6
click at [467, 263] on div "Practice Listening: Summarize Spoken Text 5 Change of Body Fat Instructions: Yo…" at bounding box center [739, 19] width 1020 height 497
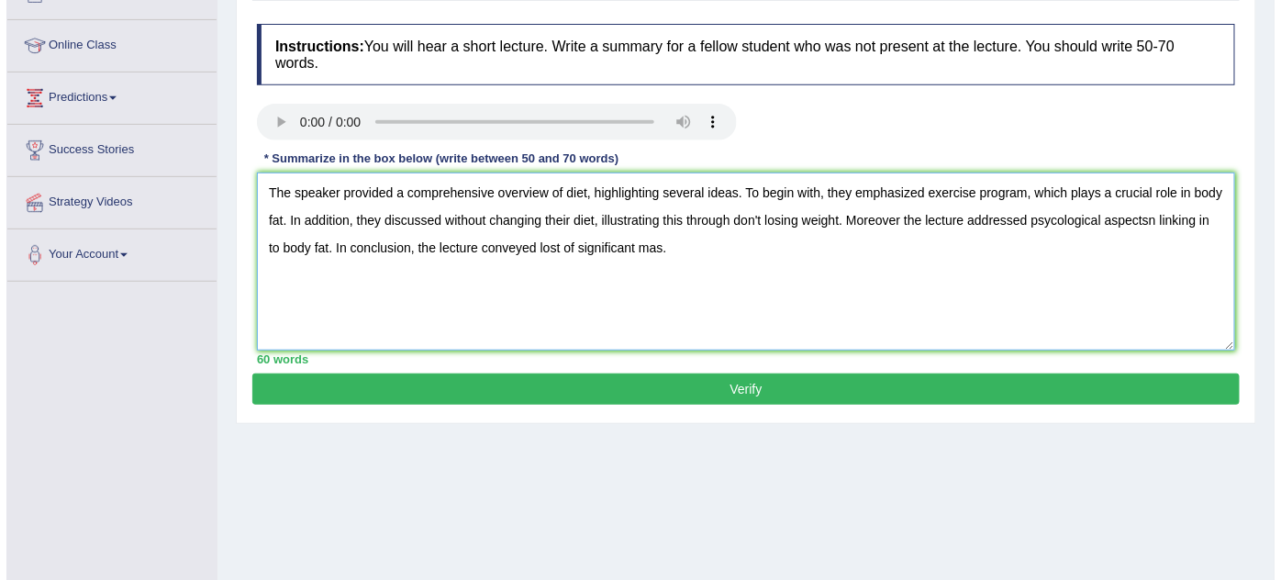
scroll to position [217, 0]
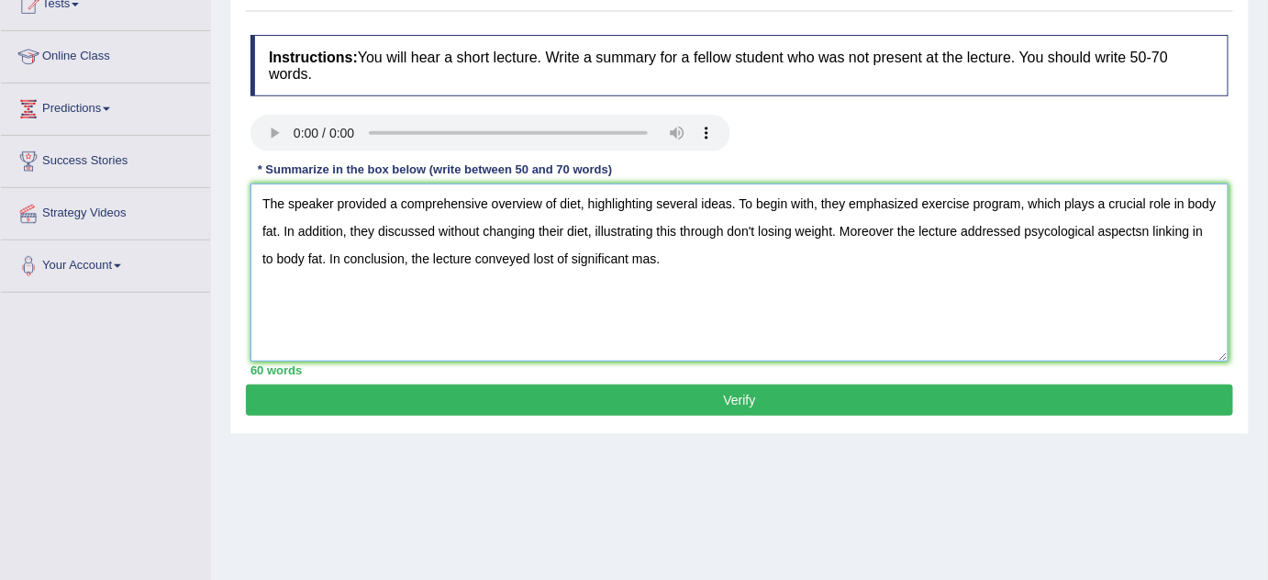
click at [1018, 206] on textarea "The speaker provided a comprehensive overview of diet, highlighting several ide…" at bounding box center [739, 272] width 978 height 178
click at [1174, 233] on textarea "The speaker provided a comprehensive overview of diet, highlighting several ide…" at bounding box center [739, 272] width 978 height 178
click at [1175, 233] on textarea "The speaker provided a comprehensive overview of diet, highlighting several ide…" at bounding box center [739, 272] width 978 height 178
click at [1174, 234] on textarea "The speaker provided a comprehensive overview of diet, highlighting several ide…" at bounding box center [739, 272] width 978 height 178
click at [668, 261] on textarea "The speaker provided a comprehensive overview of diet, highlighting several ide…" at bounding box center [739, 272] width 978 height 178
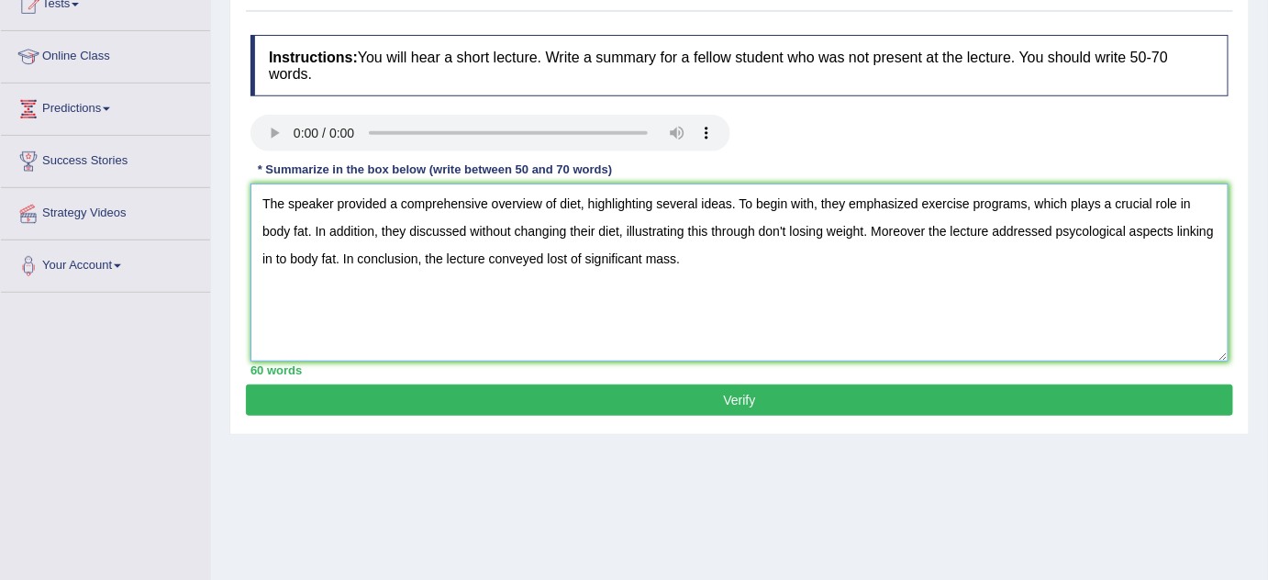
type textarea "The speaker provided a comprehensive overview of diet, highlighting several ide…"
click at [706, 395] on button "Verify" at bounding box center [739, 399] width 987 height 31
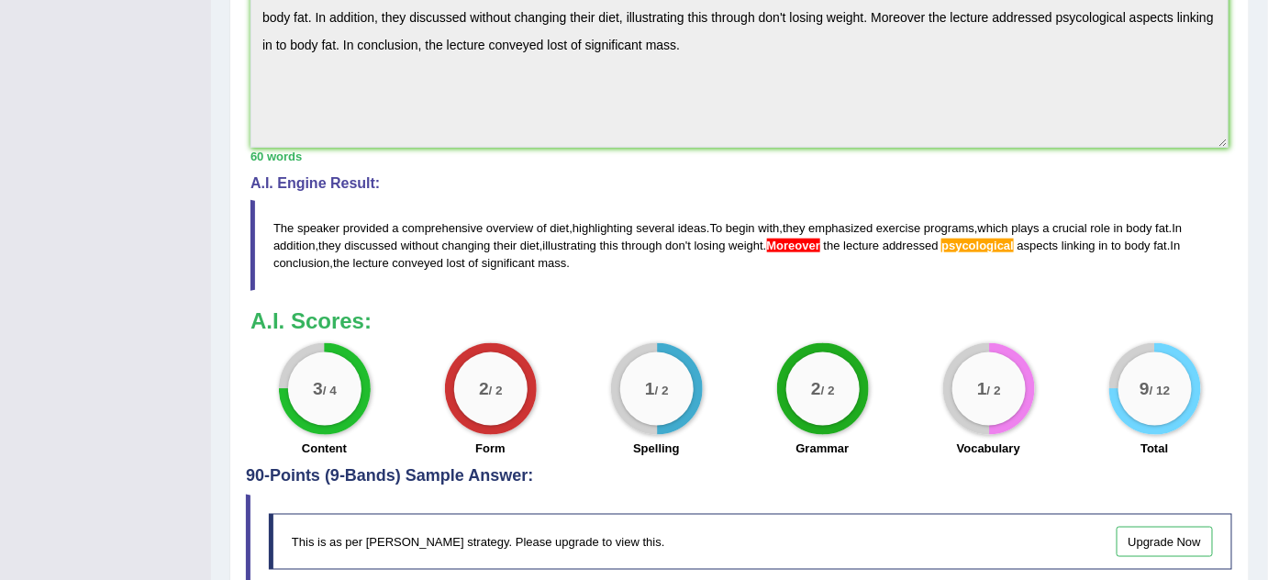
scroll to position [542, 0]
